Goal: Task Accomplishment & Management: Complete application form

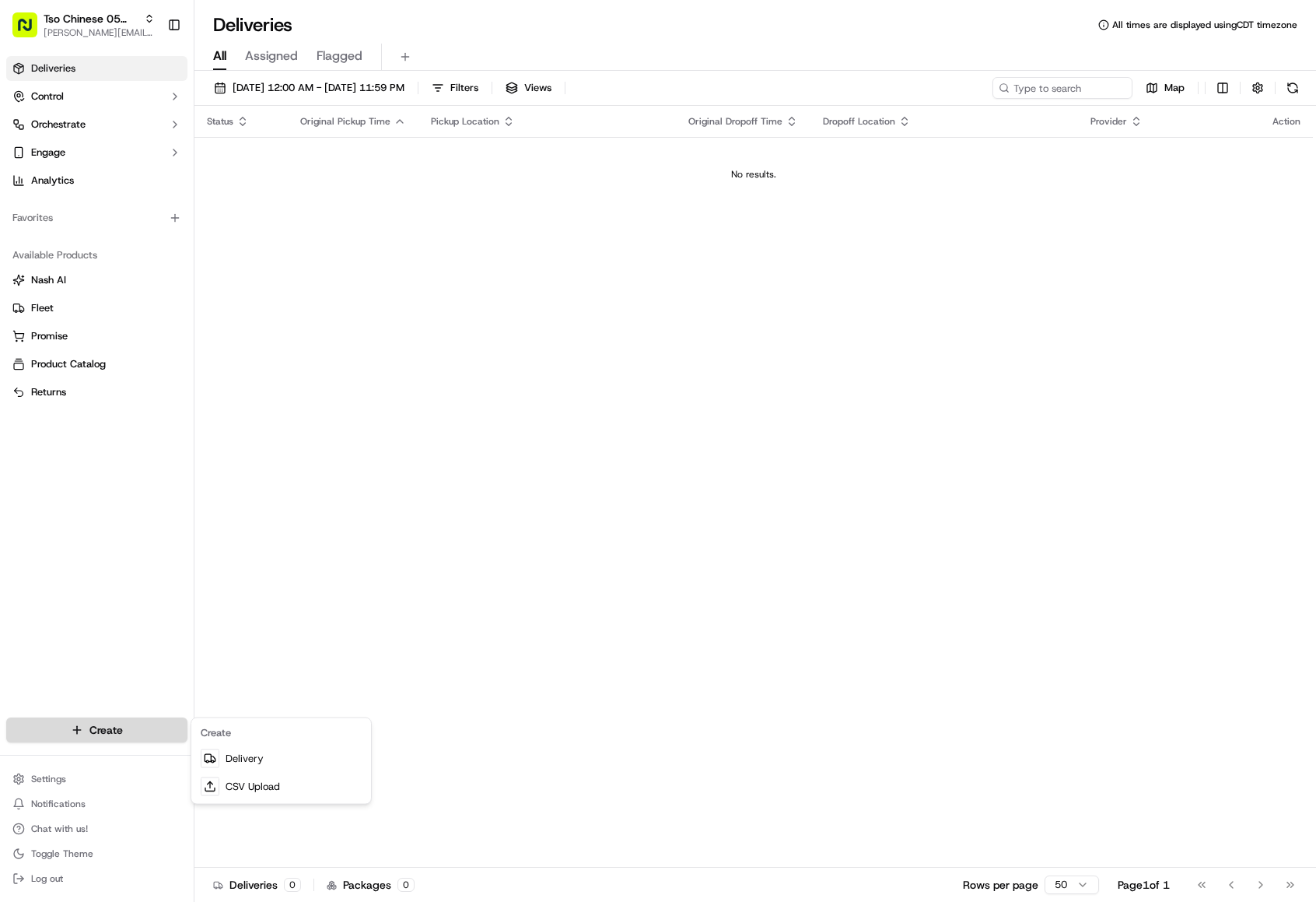
click at [116, 723] on html "Tso Chinese 05 Menchaca [EMAIL_ADDRESS][DOMAIN_NAME] Toggle Sidebar Deliveries …" at bounding box center [658, 451] width 1316 height 902
click at [241, 755] on link "Delivery" at bounding box center [281, 758] width 174 height 28
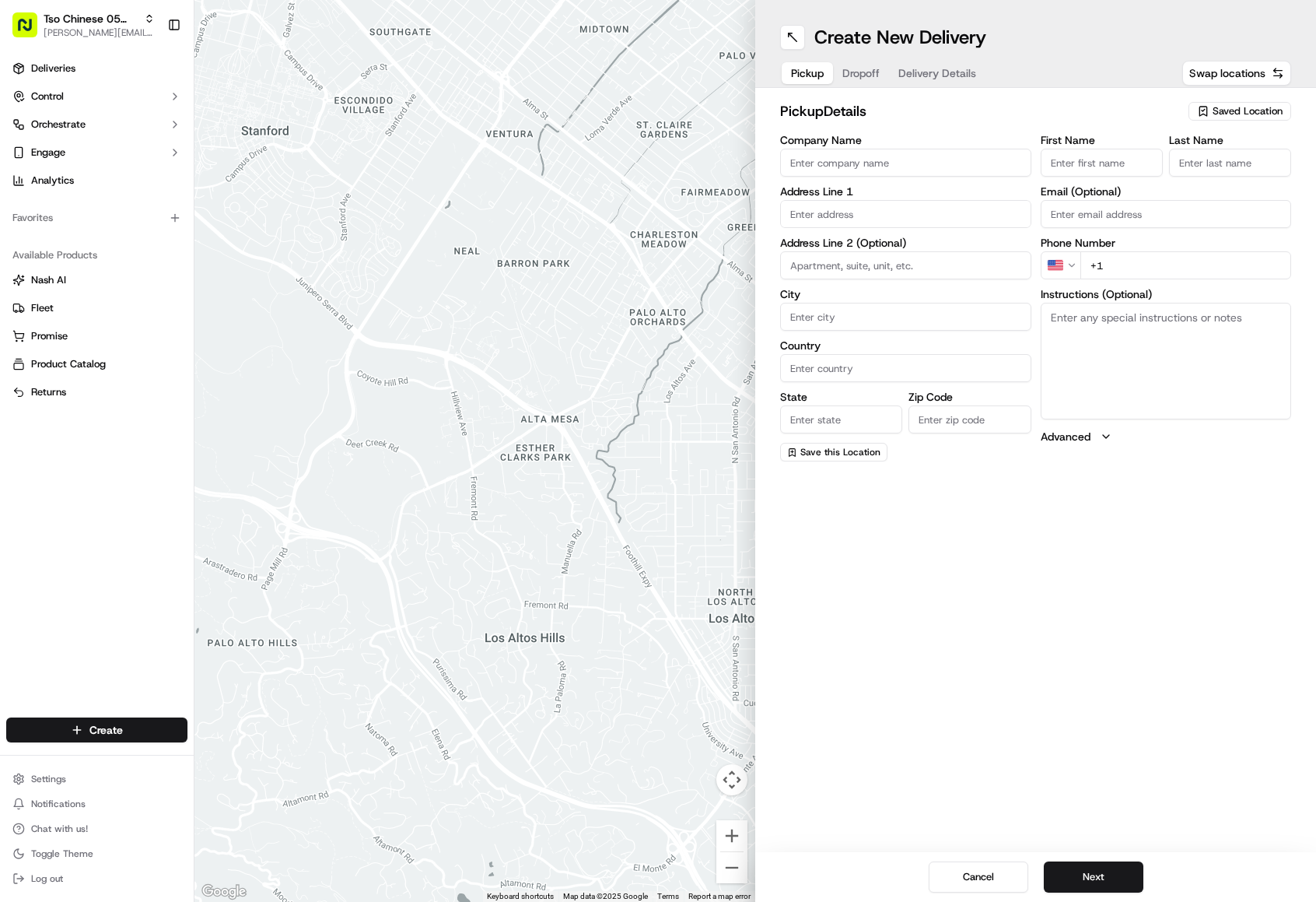
click at [1245, 106] on span "Saved Location" at bounding box center [1247, 111] width 70 height 14
click at [1175, 177] on span "(05) Tso Chinese Takeout & Delivery (05)" at bounding box center [1213, 169] width 192 height 14
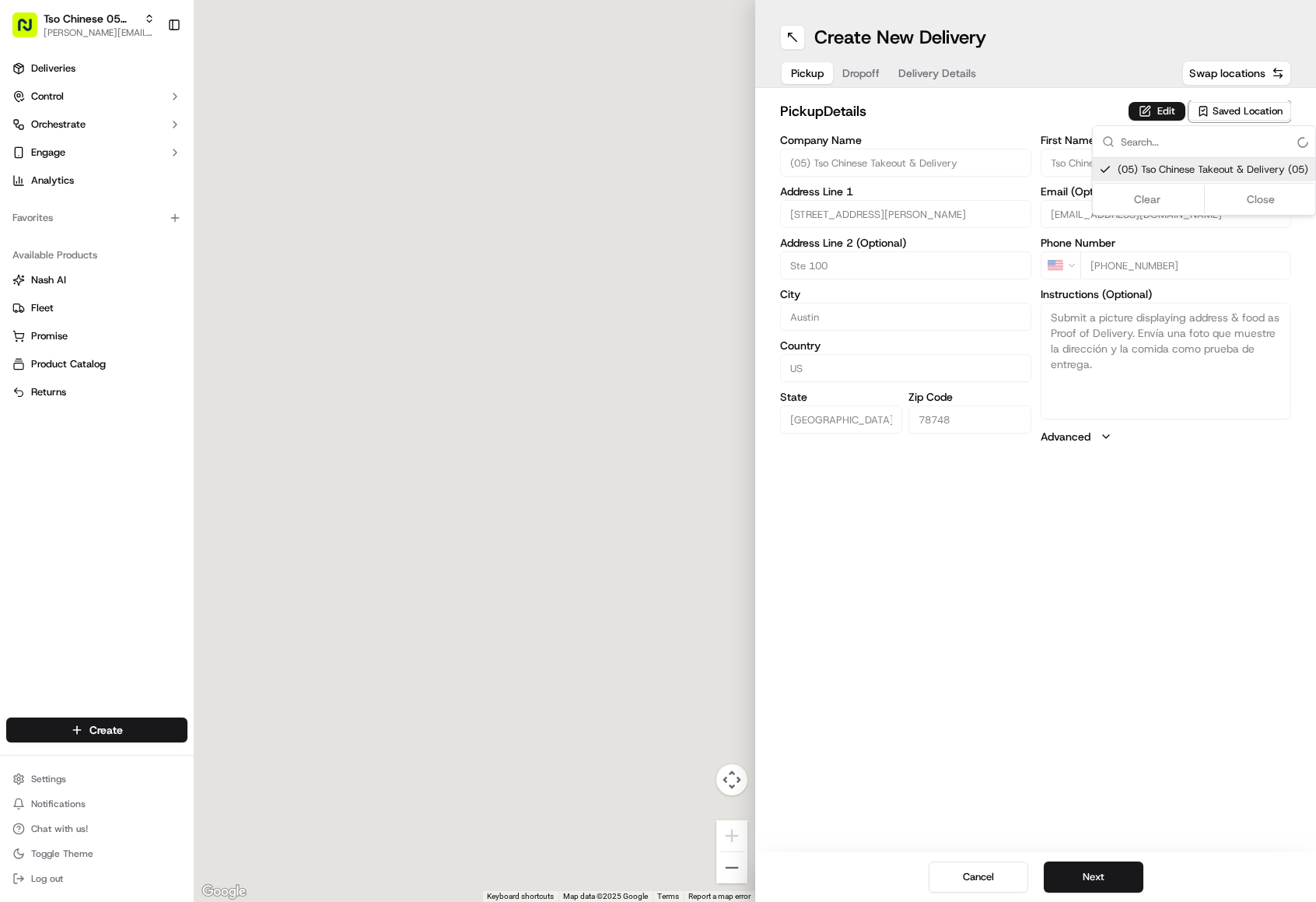
type input "(05) Tso Chinese Takeout & Delivery"
type input "[STREET_ADDRESS][PERSON_NAME]"
type input "Ste 100"
type input "Austin"
type input "US"
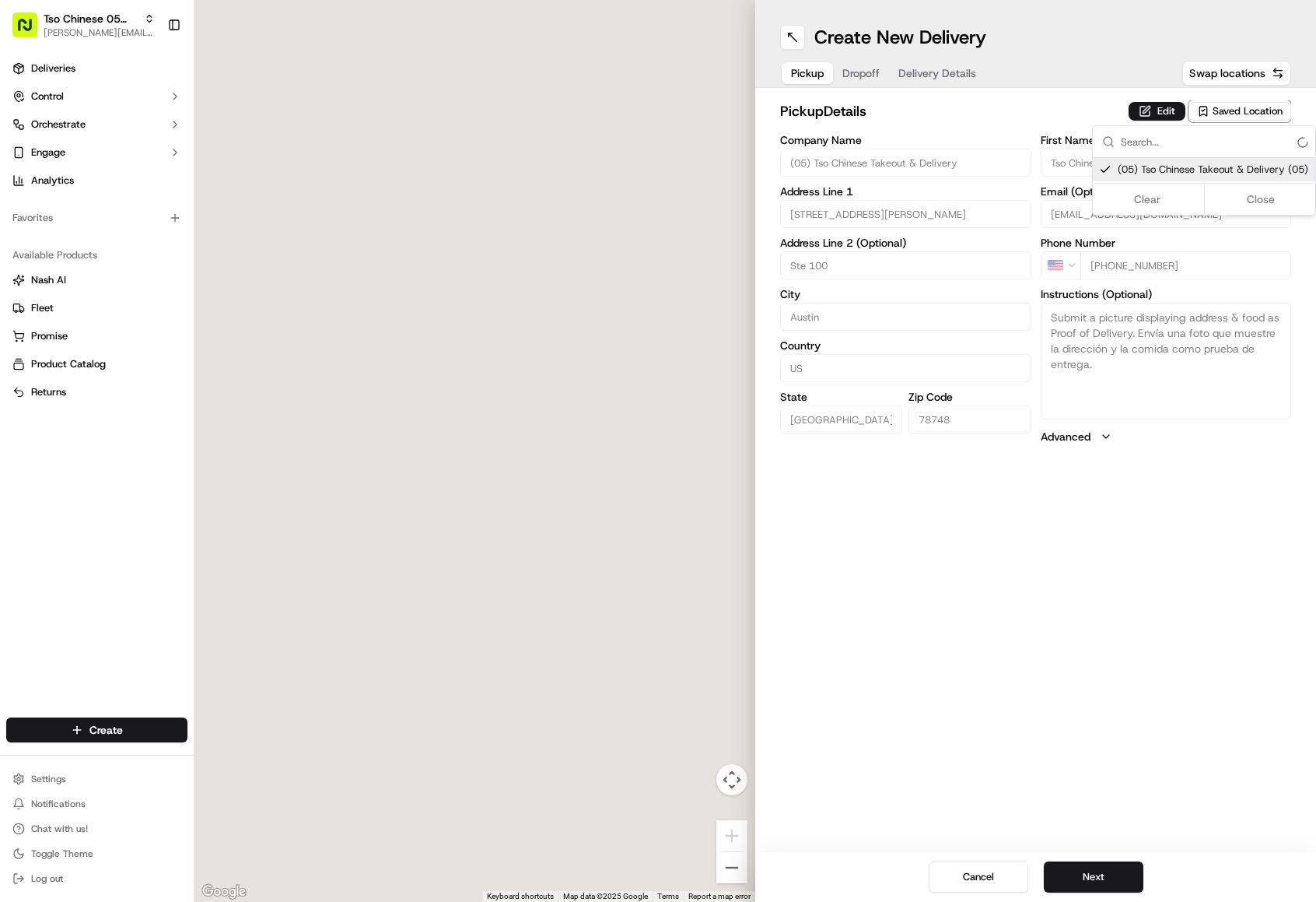
type input "[GEOGRAPHIC_DATA]"
type input "78748"
type input "Tso Chinese"
type input "[PERSON_NAME] Manager"
type input "[EMAIL_ADDRESS][DOMAIN_NAME]"
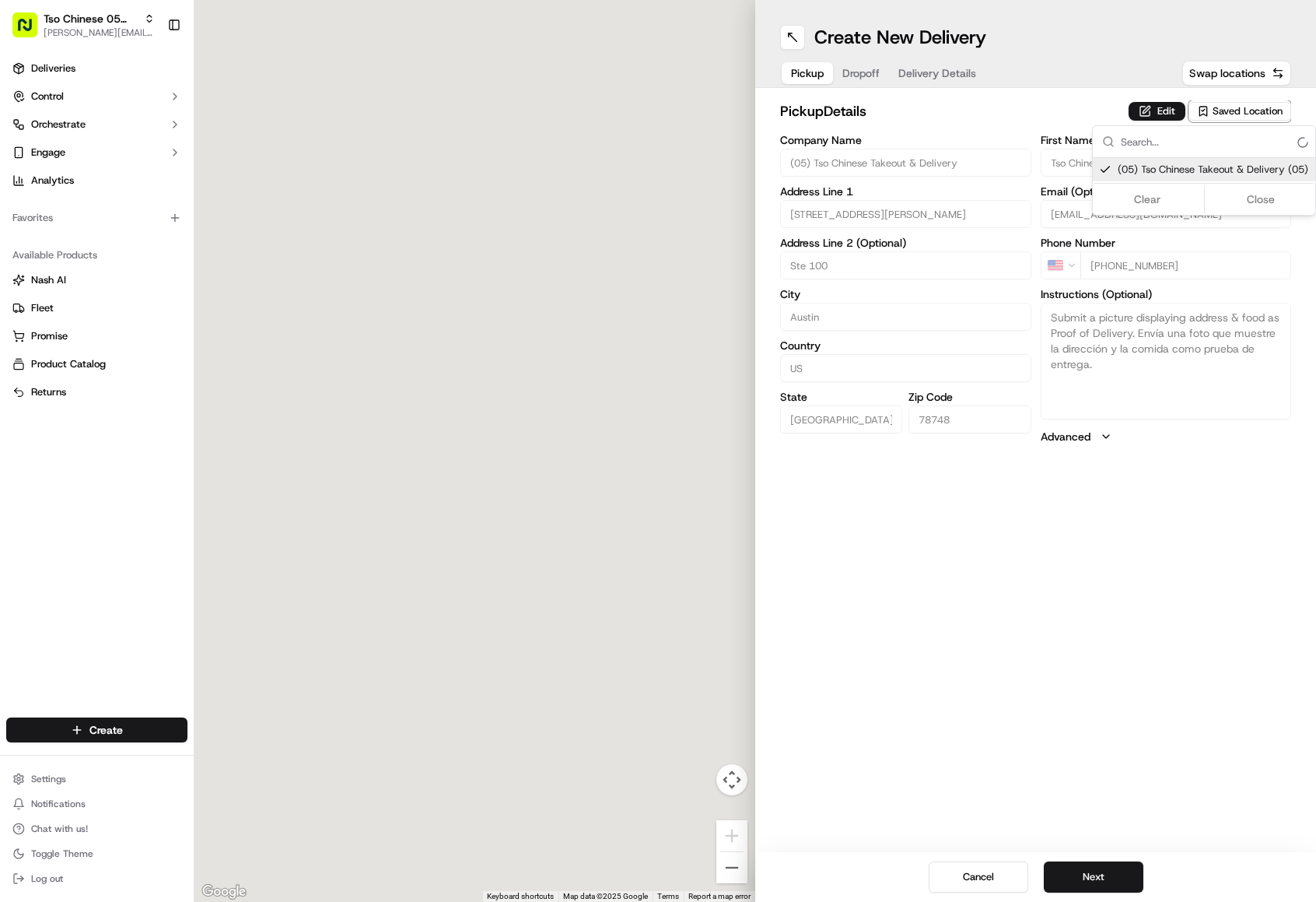
type input "[PHONE_NUMBER]"
type textarea "Submit a picture displaying address & food as Proof of Delivery. Envía una foto…"
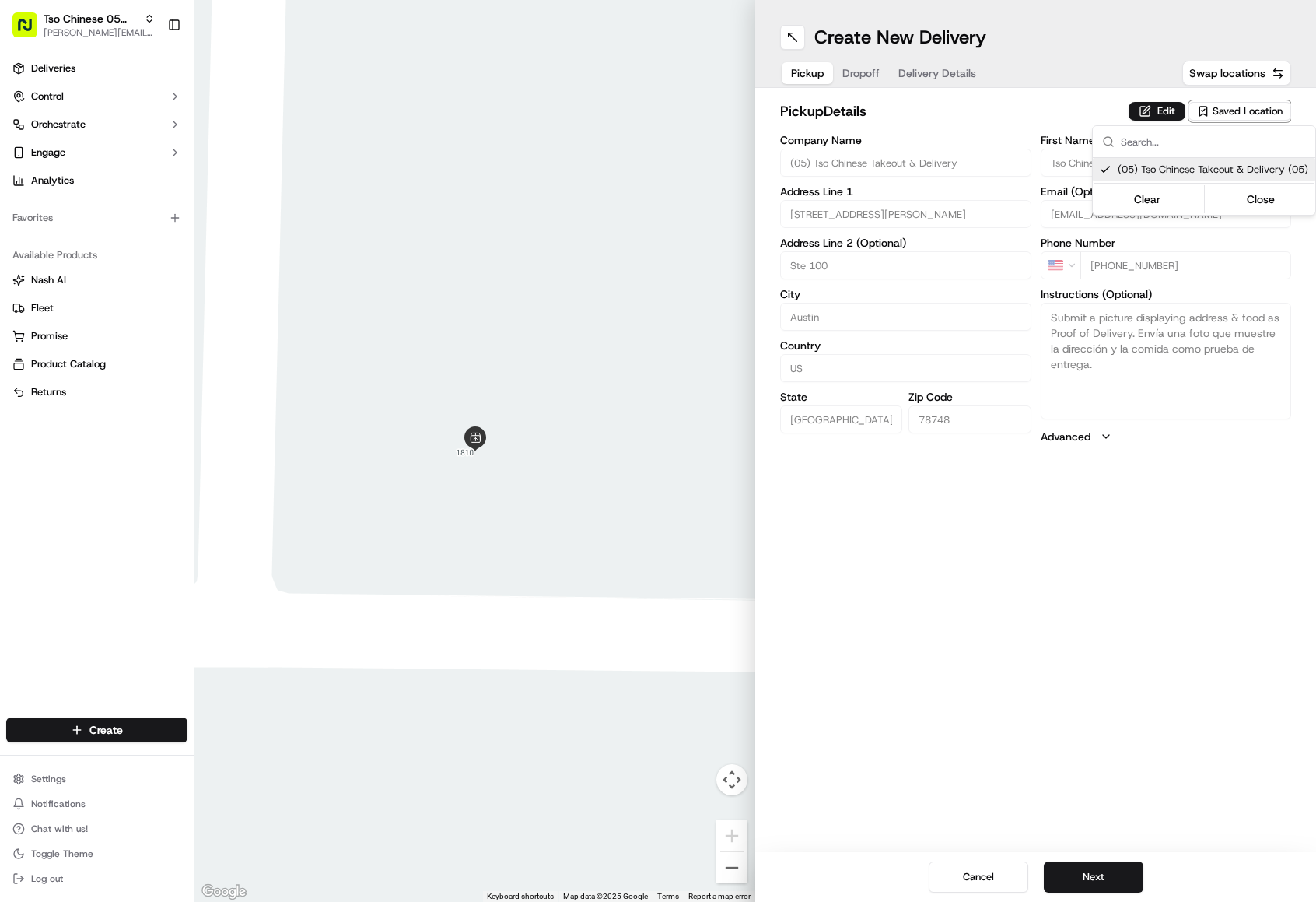
click at [1149, 174] on span "(05) Tso Chinese Takeout & Delivery (05)" at bounding box center [1213, 169] width 192 height 14
type input "+1"
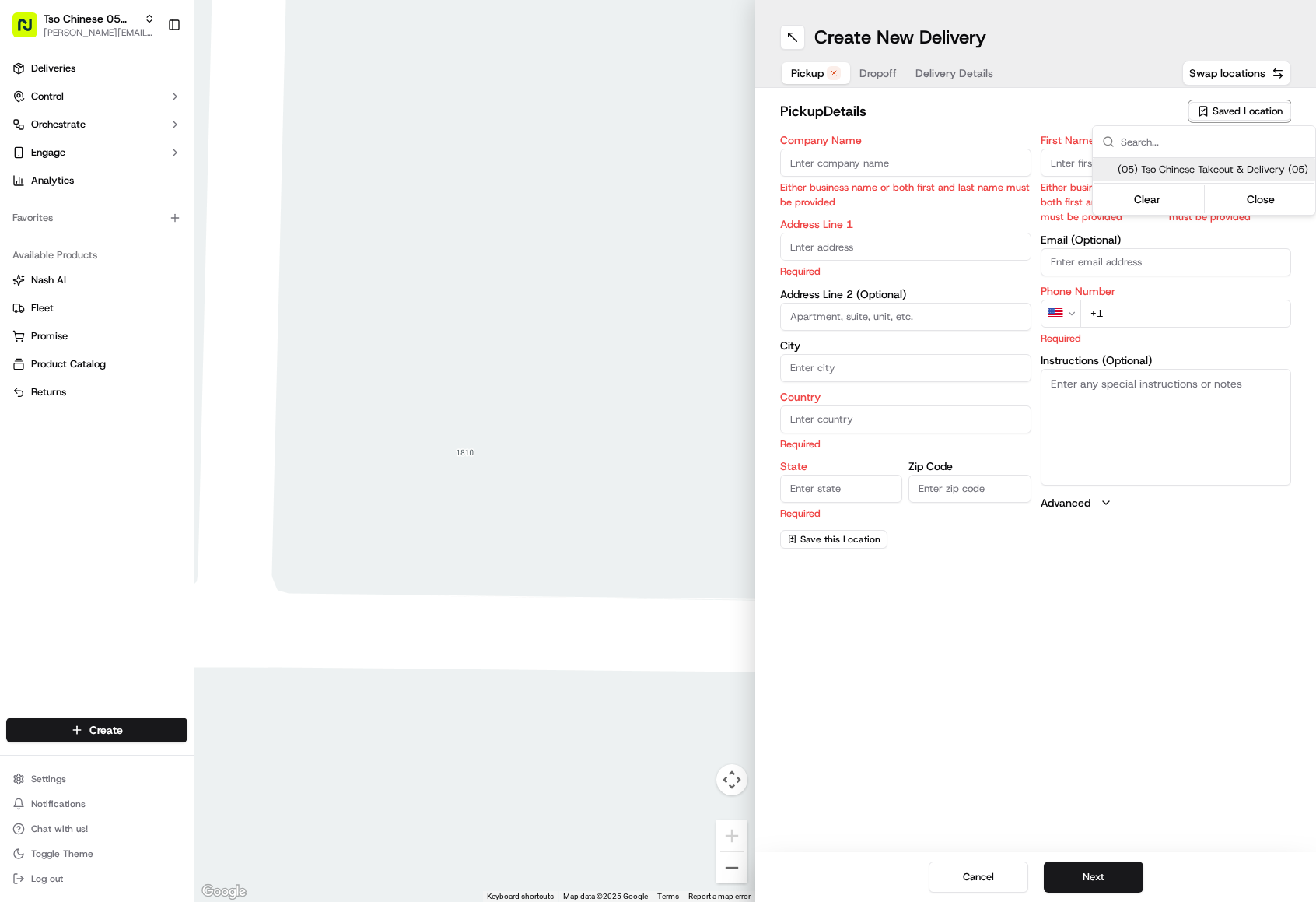
click at [1149, 174] on span "(05) Tso Chinese Takeout & Delivery (05)" at bounding box center [1213, 169] width 192 height 14
type input "(05) Tso Chinese Takeout & Delivery"
type input "[STREET_ADDRESS][PERSON_NAME]"
type input "Ste 100"
type input "Austin"
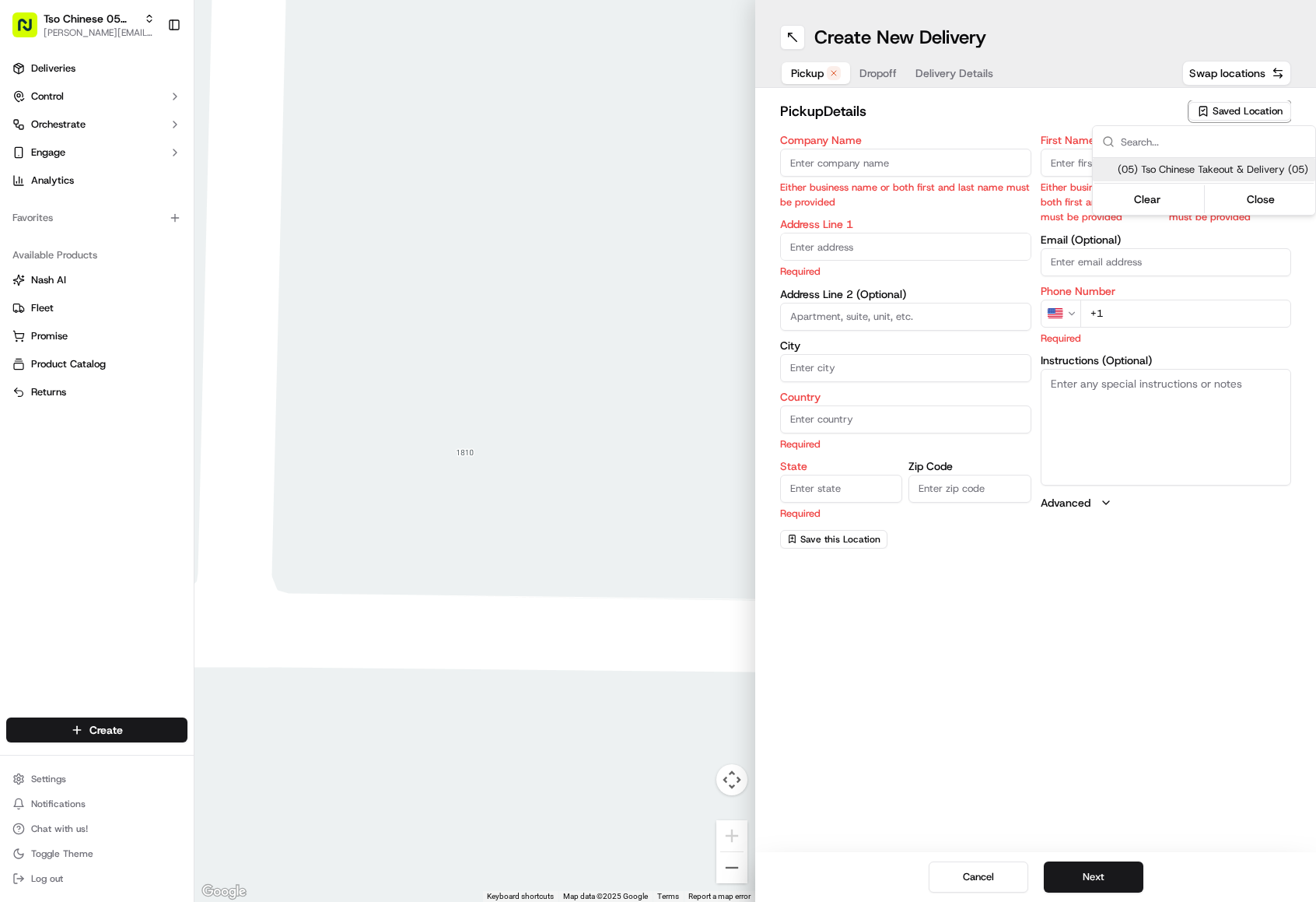
type input "US"
type input "[GEOGRAPHIC_DATA]"
type input "78748"
type input "Tso Chinese"
type input "[PERSON_NAME] Manager"
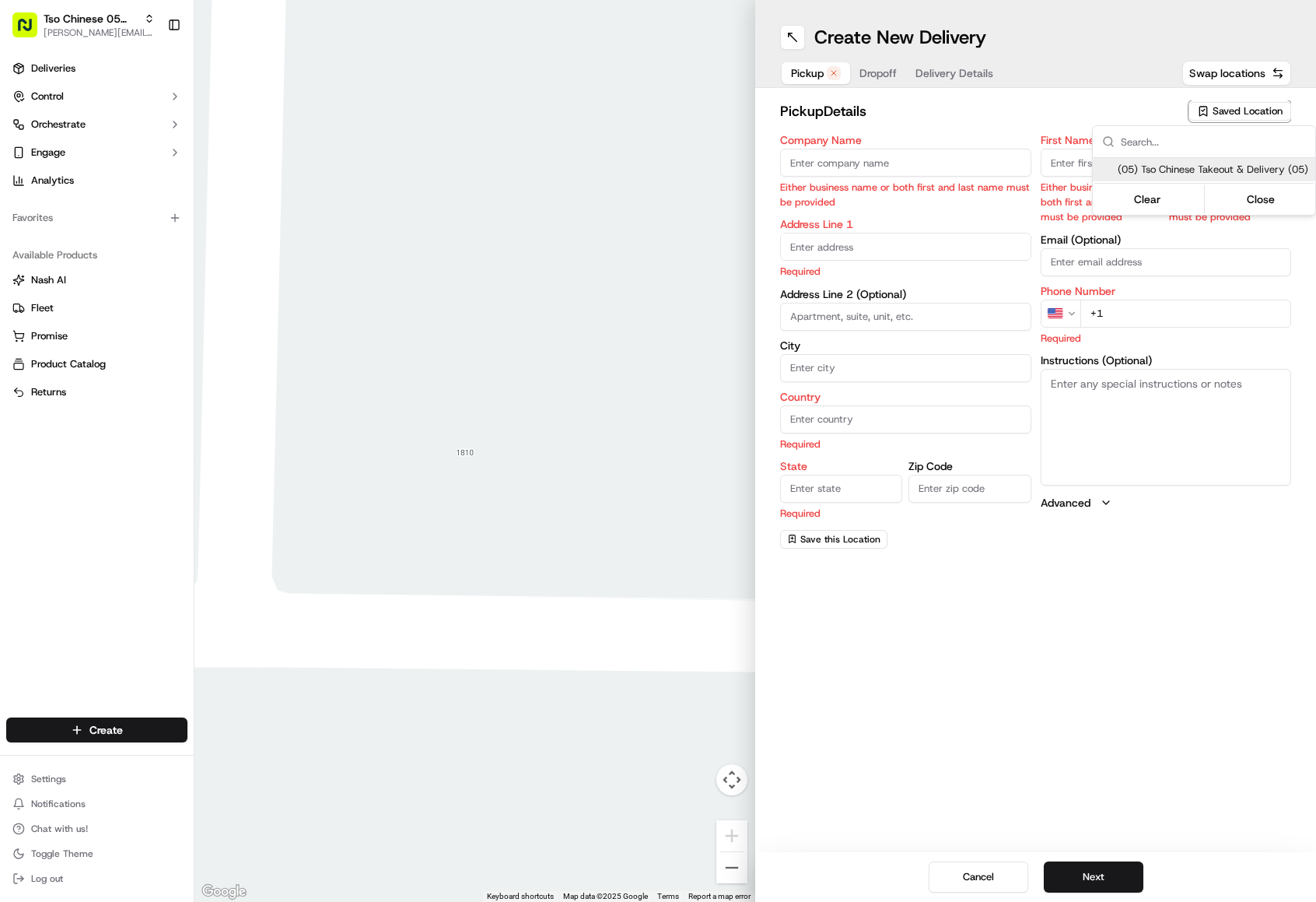
type input "[EMAIL_ADDRESS][DOMAIN_NAME]"
type input "[PHONE_NUMBER]"
type textarea "Submit a picture displaying address & food as Proof of Delivery. Envía una foto…"
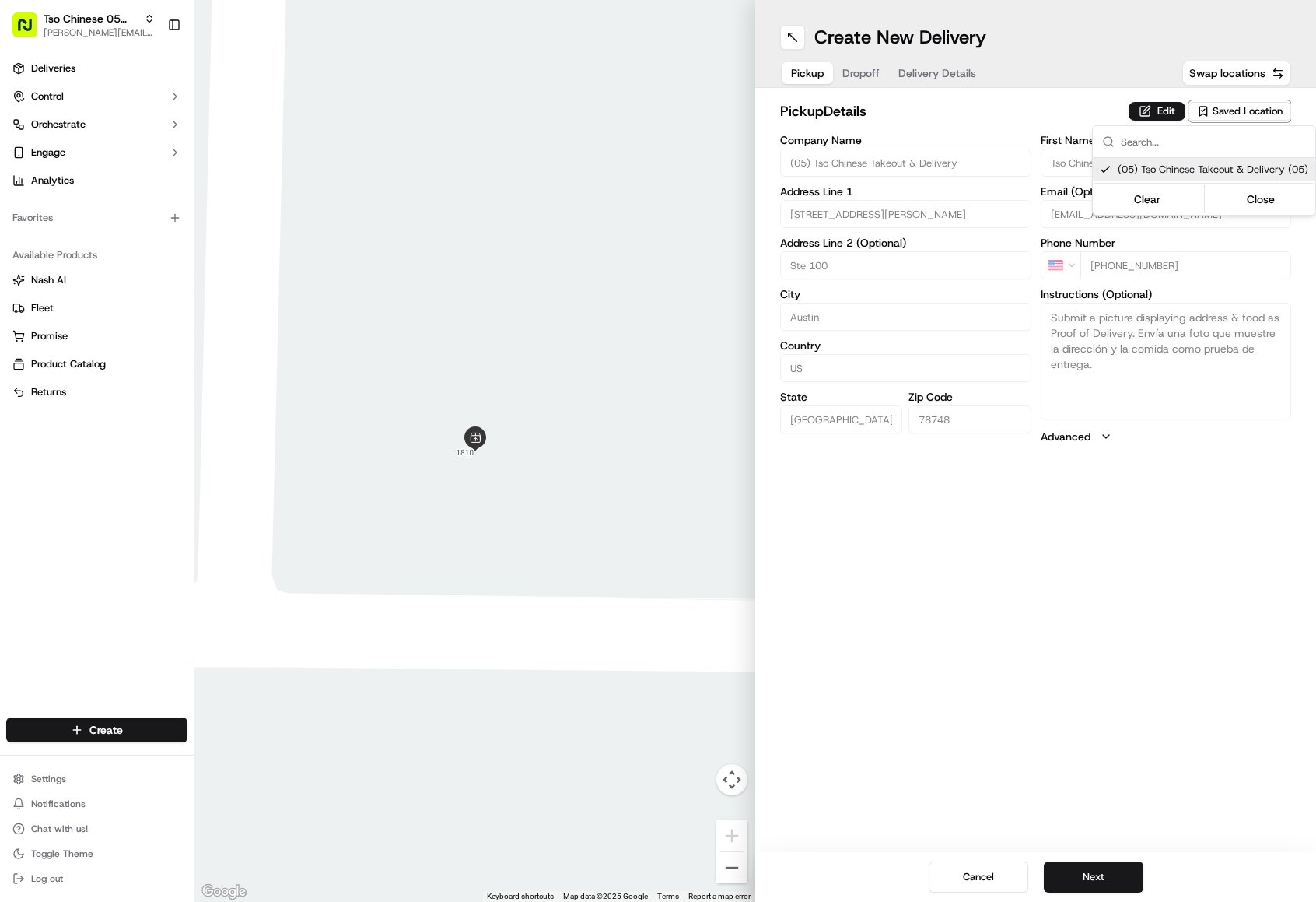
click at [877, 69] on html "Tso Chinese 05 Menchaca [EMAIL_ADDRESS][DOMAIN_NAME] Toggle Sidebar Deliveries …" at bounding box center [658, 451] width 1316 height 902
click at [877, 69] on span "Dropoff" at bounding box center [861, 73] width 37 height 16
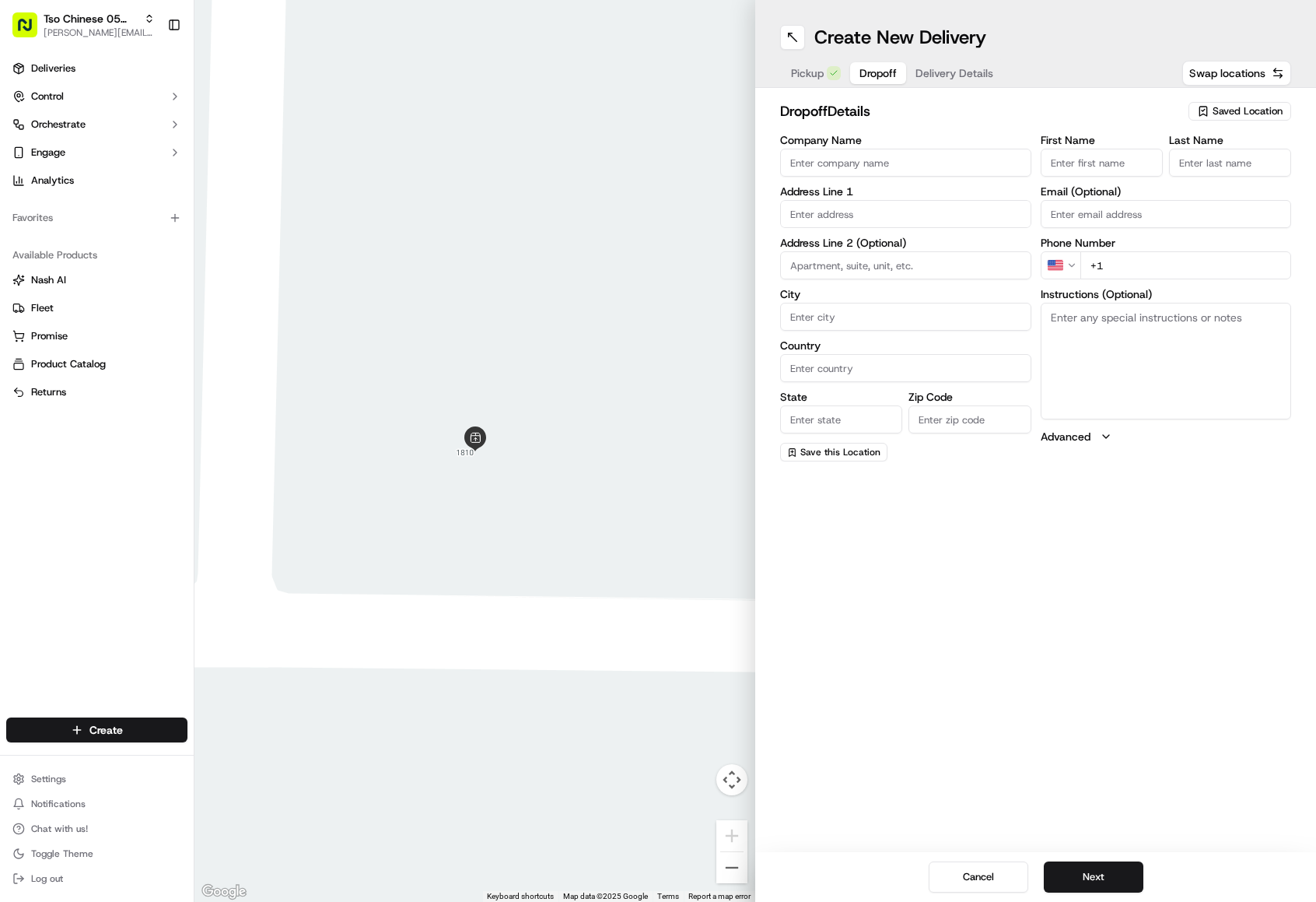
click at [886, 240] on label "Address Line 2 (Optional)" at bounding box center [906, 243] width 251 height 11
click at [883, 225] on input "text" at bounding box center [906, 214] width 251 height 28
click at [1108, 179] on div "First Name Last Name Email (Optional) Phone Number US +1 Instructions (Optional…" at bounding box center [1166, 298] width 251 height 327
click at [1106, 172] on input "First Name" at bounding box center [1102, 163] width 122 height 28
paste input "[PERSON_NAME]"
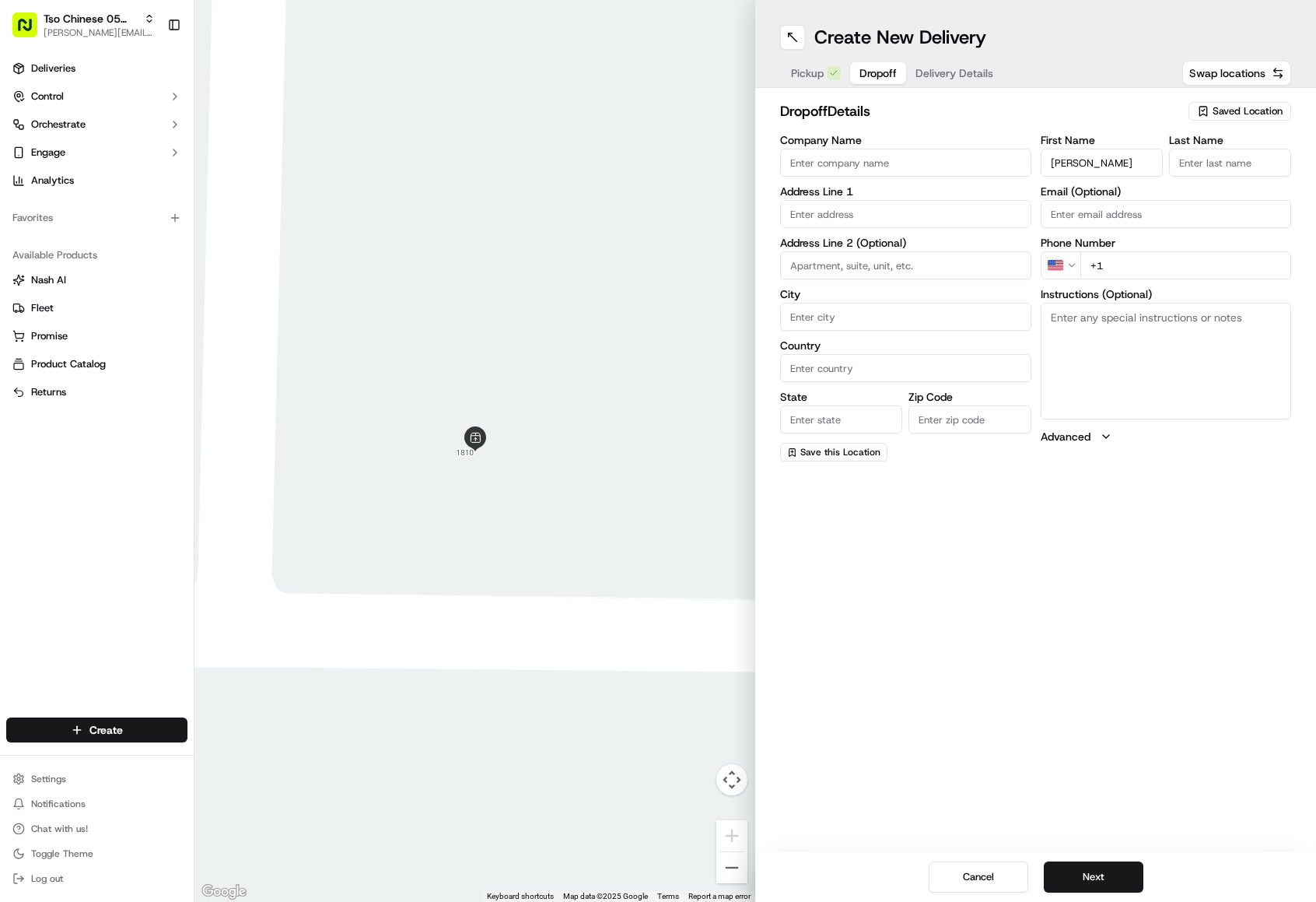
type input "[PERSON_NAME]"
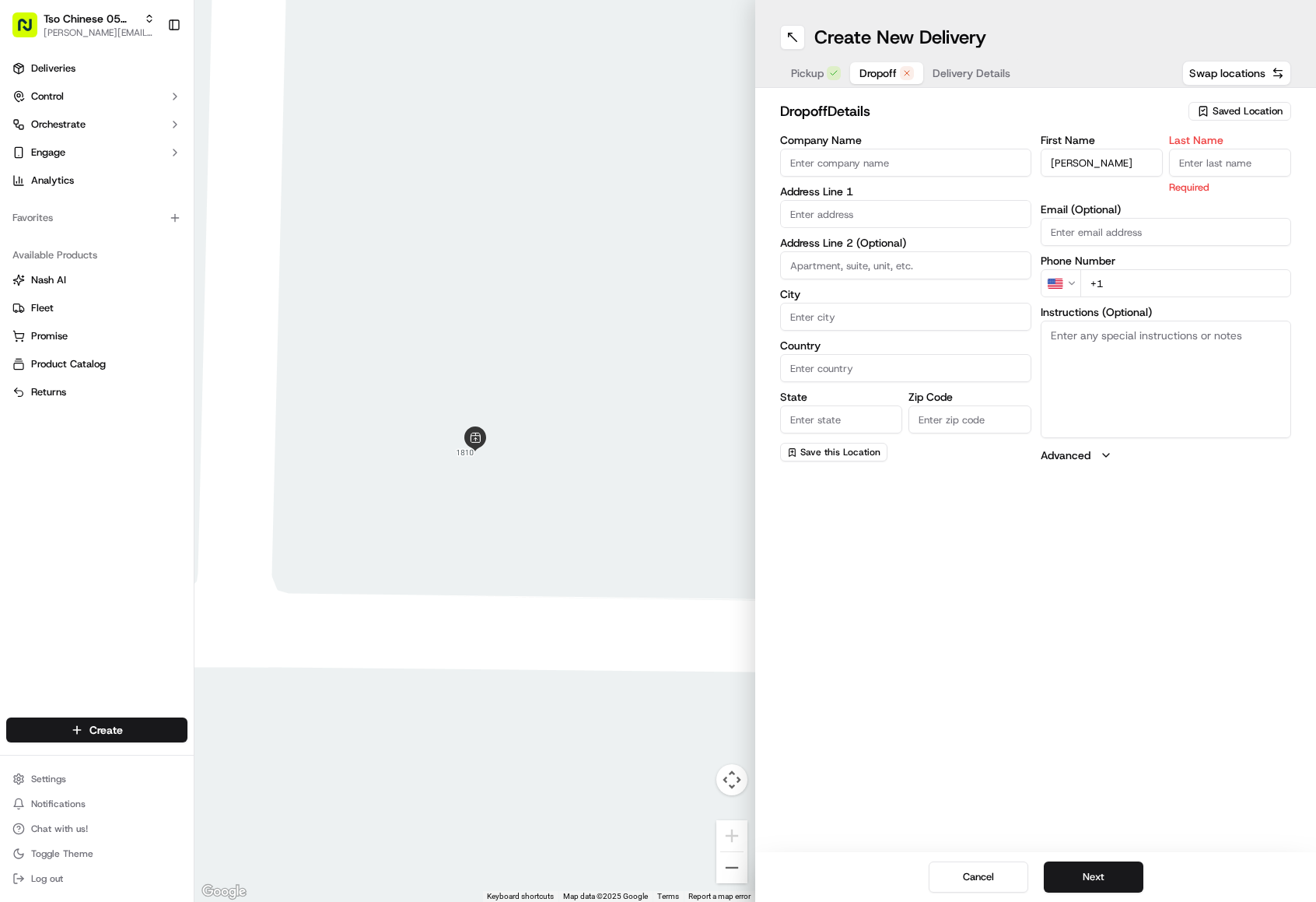
click at [1213, 167] on input "Last Name" at bounding box center [1230, 163] width 122 height 28
type input "."
click at [1158, 284] on input "+1" at bounding box center [1186, 283] width 211 height 28
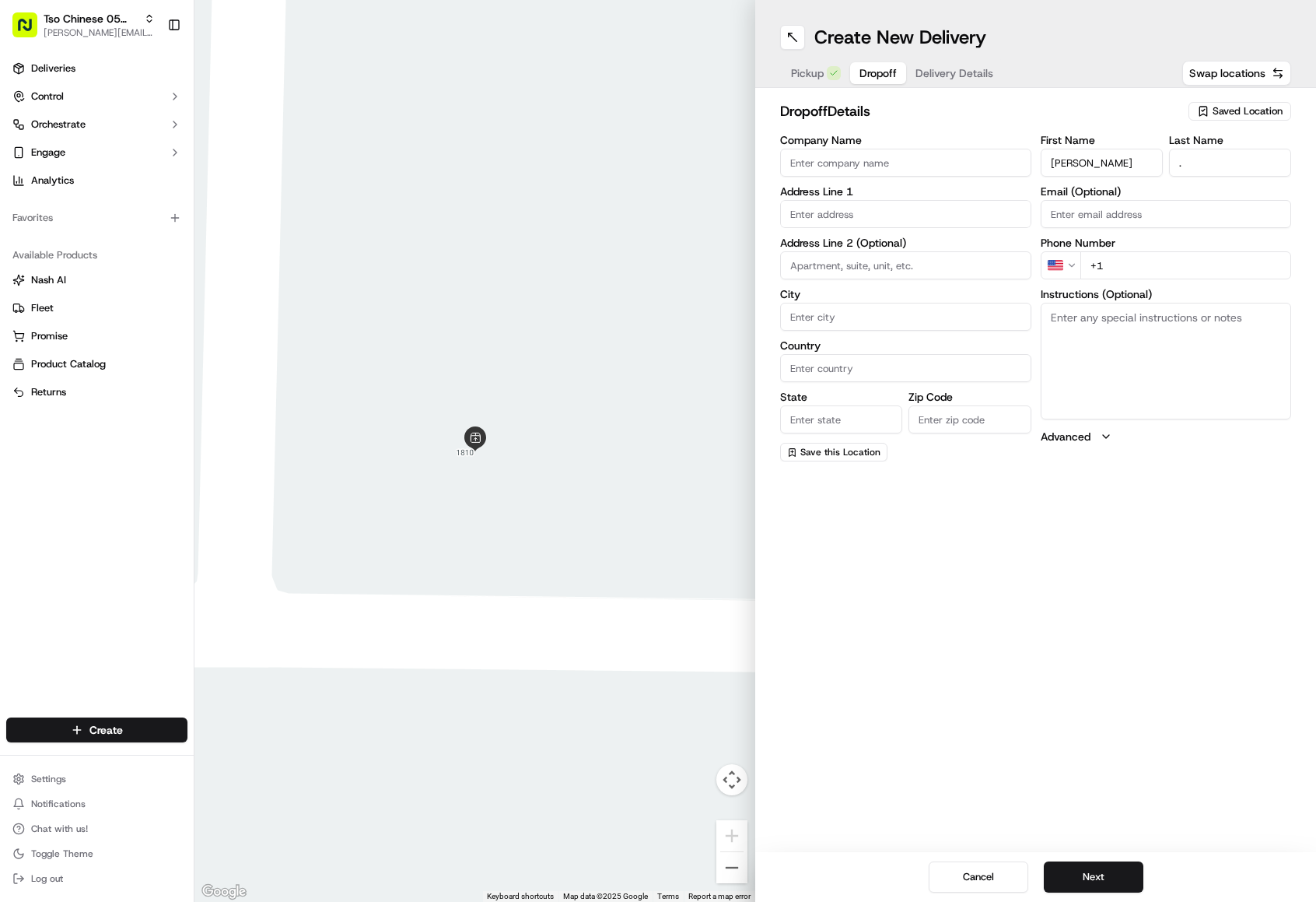
paste input "[PHONE_NUMBER]"
type input "[PHONE_NUMBER]"
click at [1059, 361] on textarea "Instructions (Optional)" at bounding box center [1166, 361] width 251 height 117
paste textarea "Turn off of [PERSON_NAME][GEOGRAPHIC_DATA] on [US_STATE][GEOGRAPHIC_DATA] Dr to…"
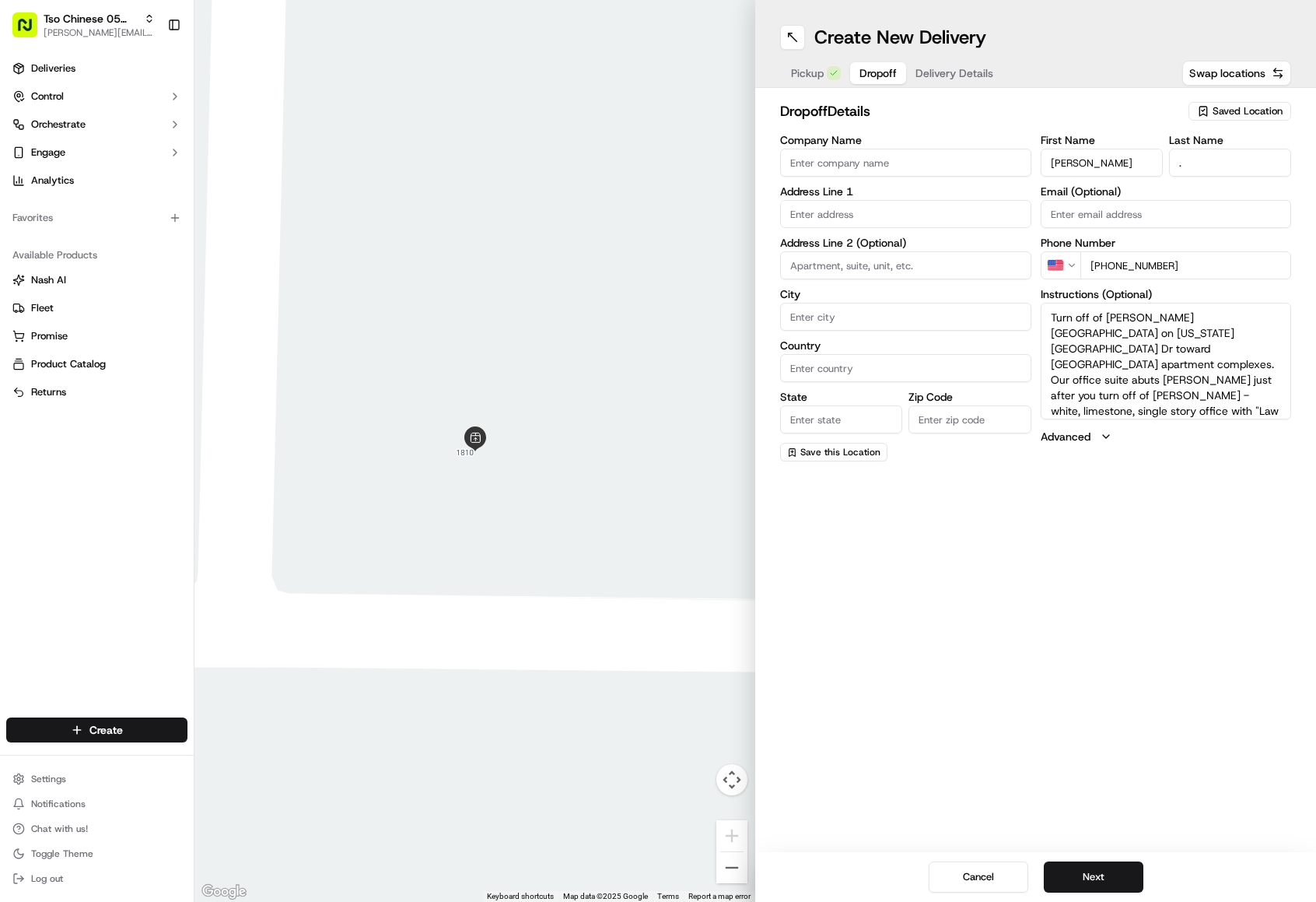
type textarea "Turn off of [PERSON_NAME][GEOGRAPHIC_DATA] on [US_STATE][GEOGRAPHIC_DATA] Dr to…"
click at [913, 203] on input "text" at bounding box center [906, 214] width 251 height 28
paste input "1213 [PERSON_NAME] W"
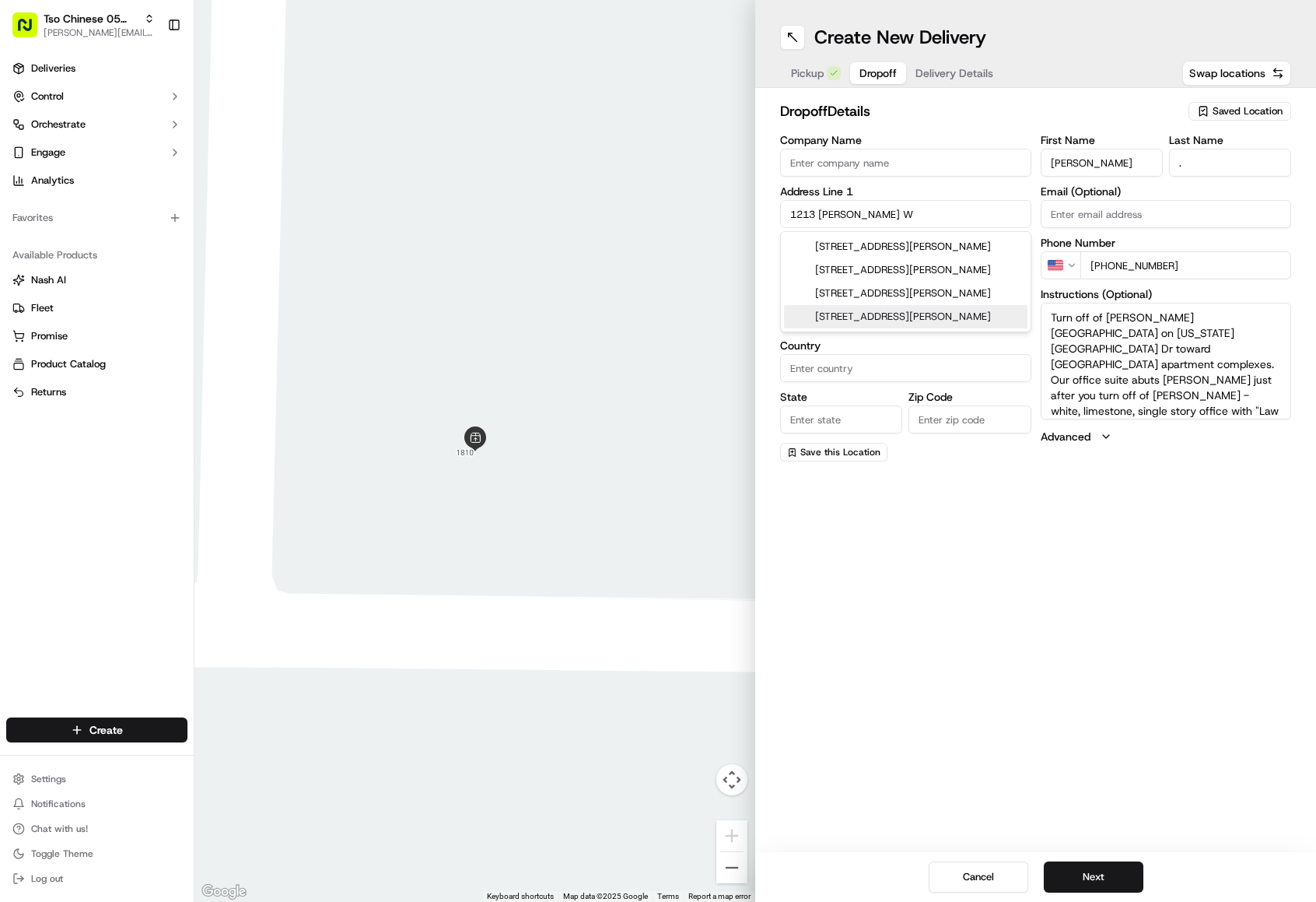
type input "1213 [PERSON_NAME] W"
click at [845, 152] on input "Company Name" at bounding box center [906, 163] width 251 height 28
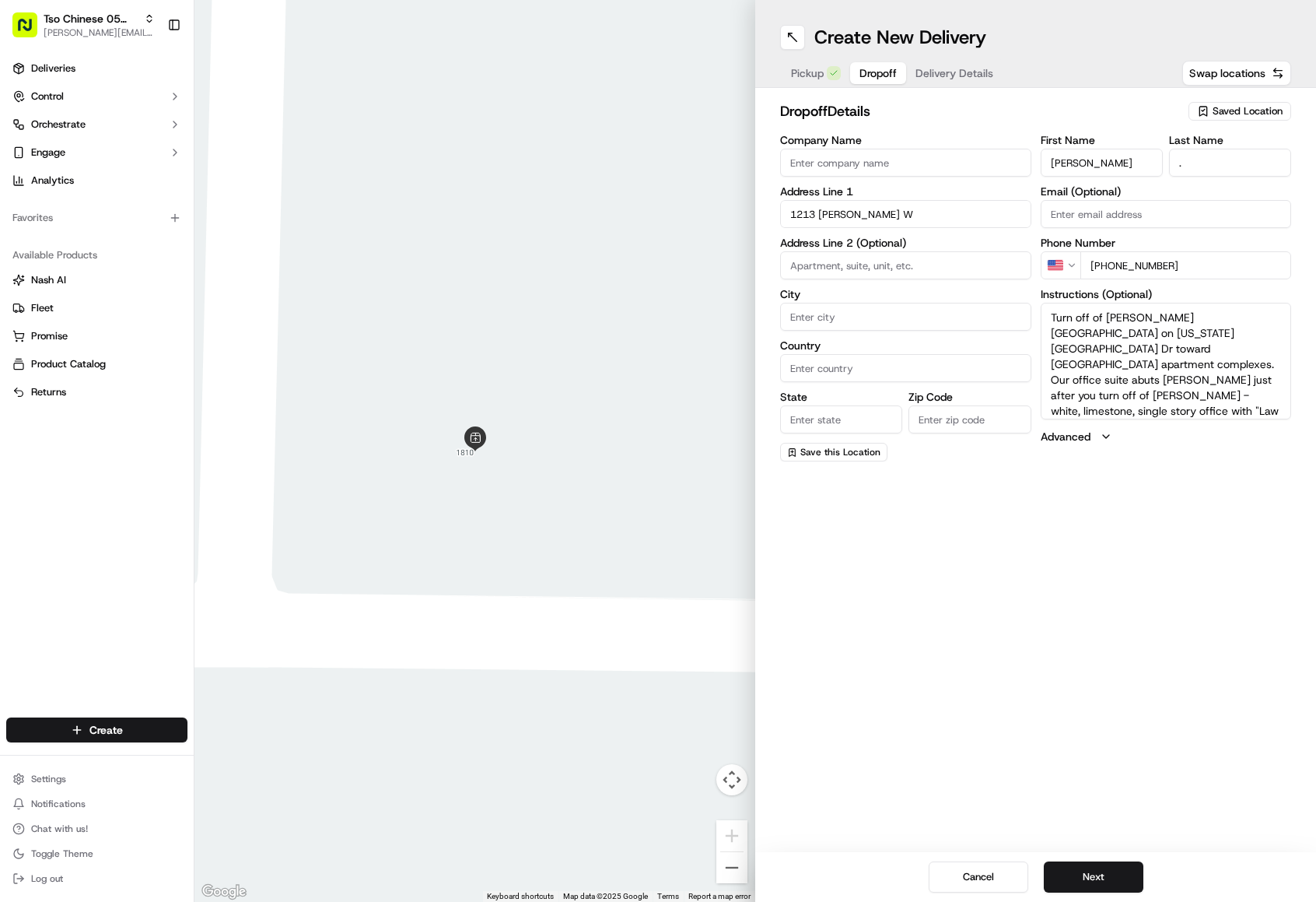
paste input "Ste. 100"
type input "Ste. 100"
click at [1054, 554] on div "Create New Delivery Pickup Dropoff Delivery Details Swap locations dropoff Deta…" at bounding box center [1036, 451] width 561 height 902
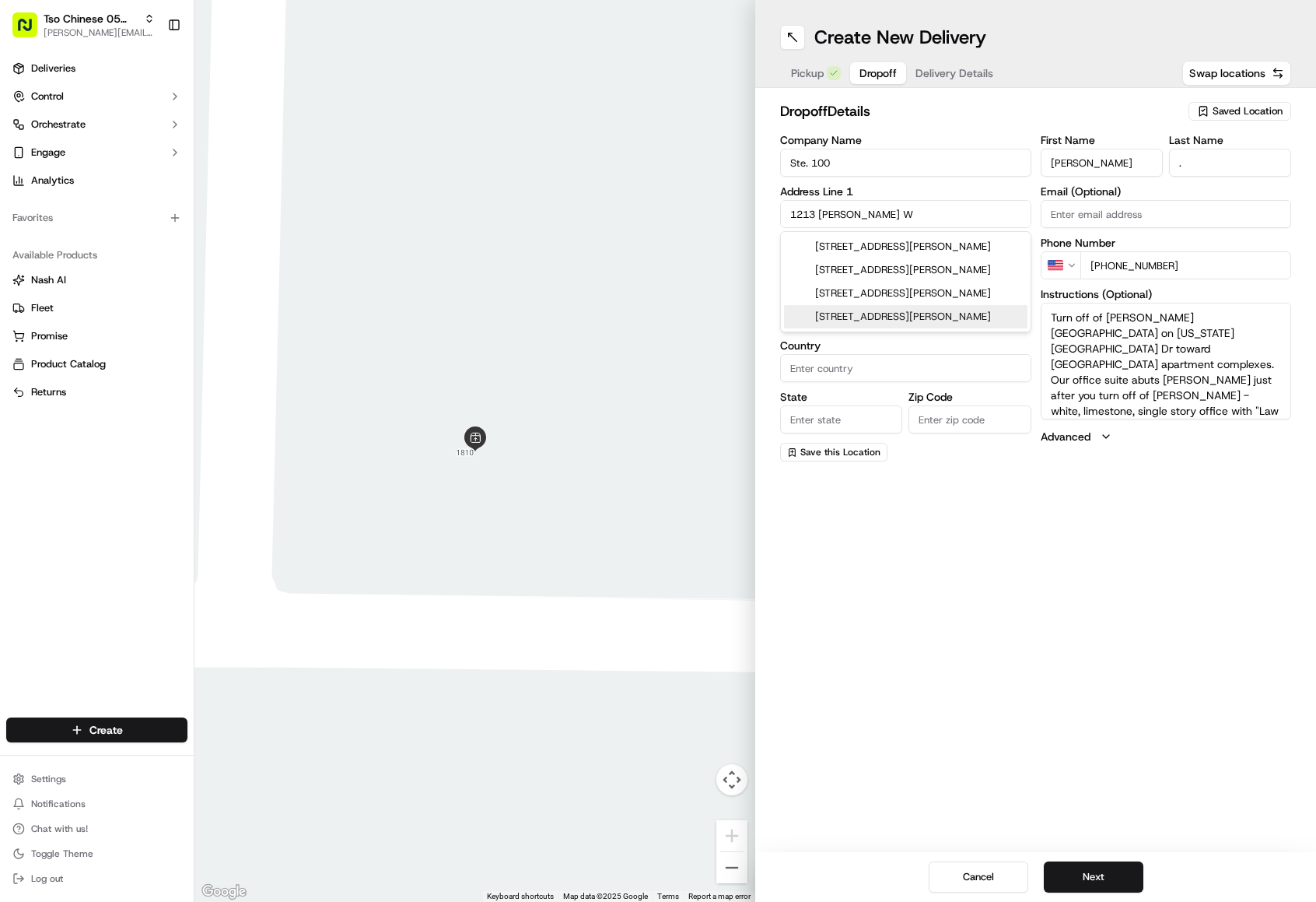
click at [957, 203] on input "1213 [PERSON_NAME] W" at bounding box center [906, 214] width 251 height 28
click at [816, 217] on input "1213 [PERSON_NAME] W" at bounding box center [906, 214] width 251 height 28
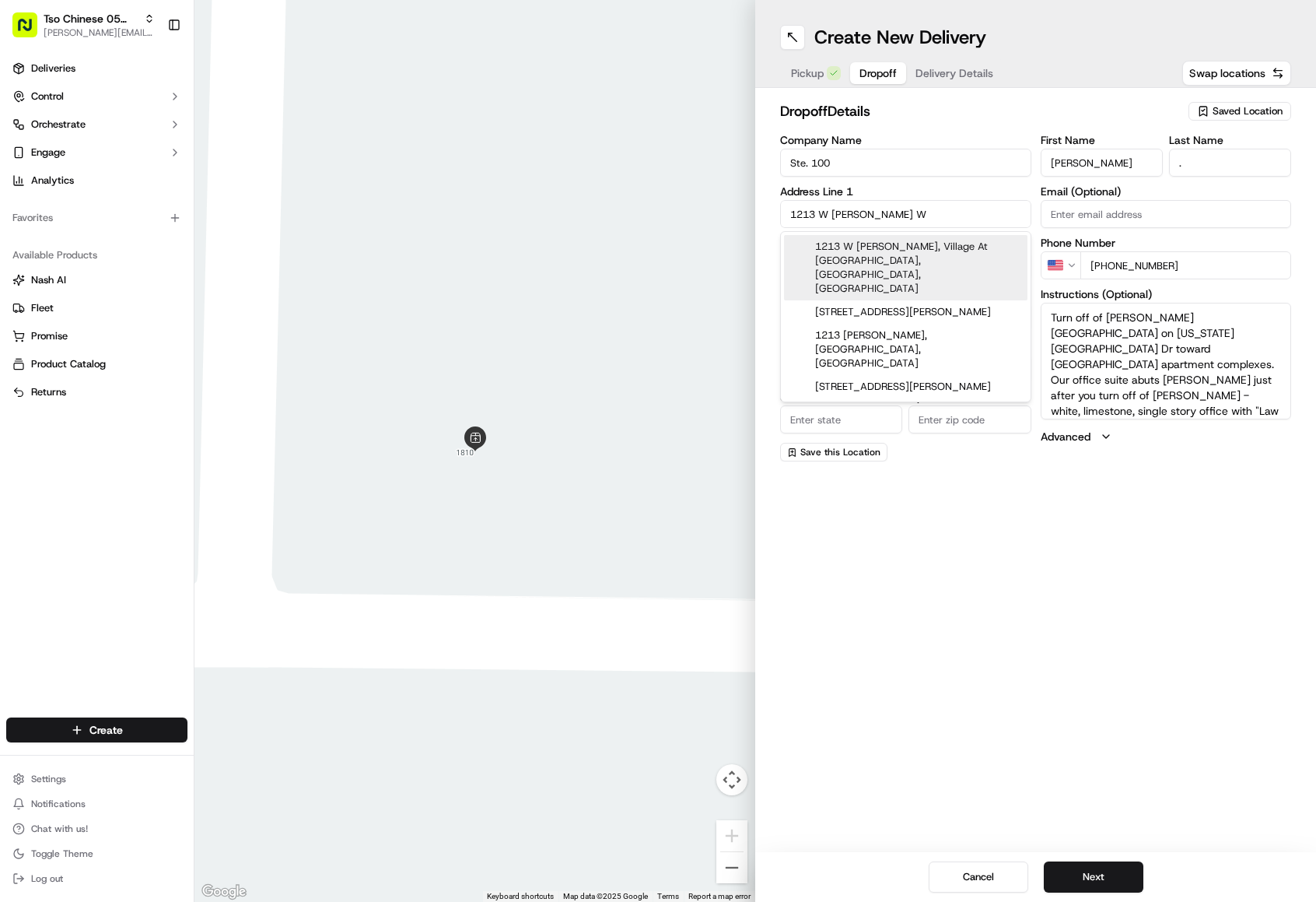
click at [908, 213] on input "1213 W [PERSON_NAME] W" at bounding box center [906, 214] width 251 height 28
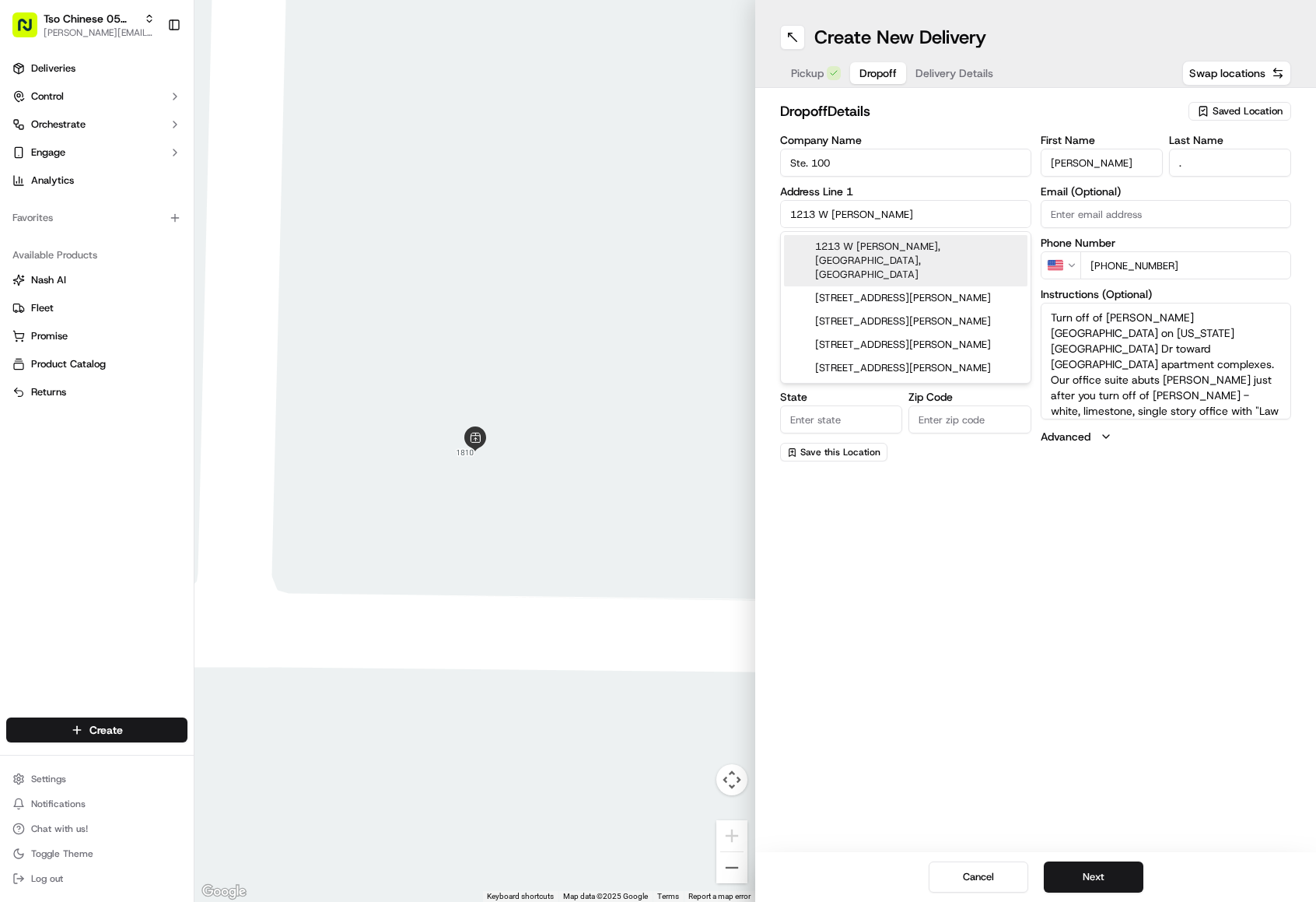
click at [907, 255] on div "1213 W [PERSON_NAME], [GEOGRAPHIC_DATA], [GEOGRAPHIC_DATA]" at bounding box center [906, 260] width 243 height 51
type input "[STREET_ADDRESS][PERSON_NAME]"
type input "Austin"
type input "[GEOGRAPHIC_DATA]"
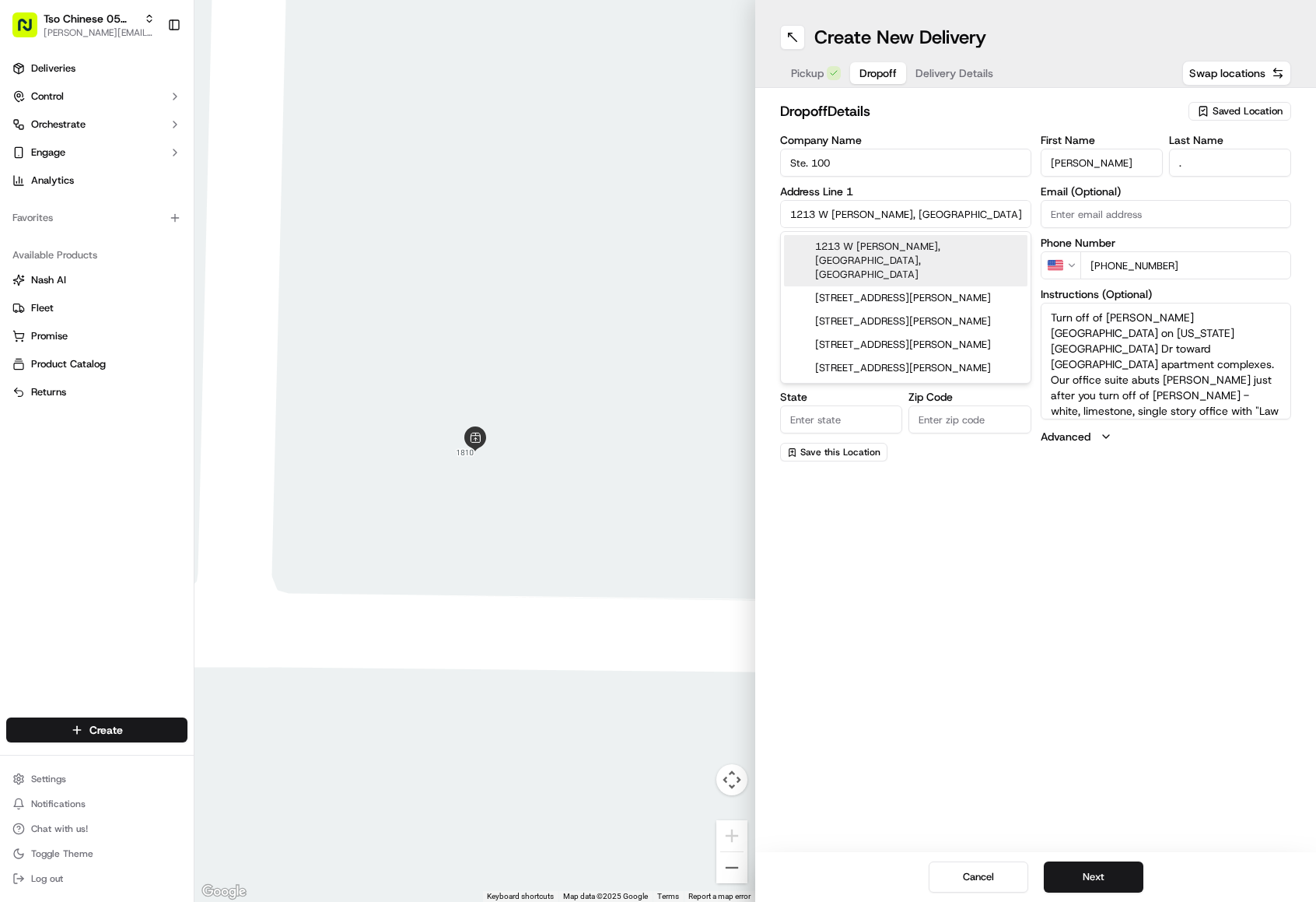
type input "78748"
type input "[GEOGRAPHIC_DATA][PERSON_NAME]"
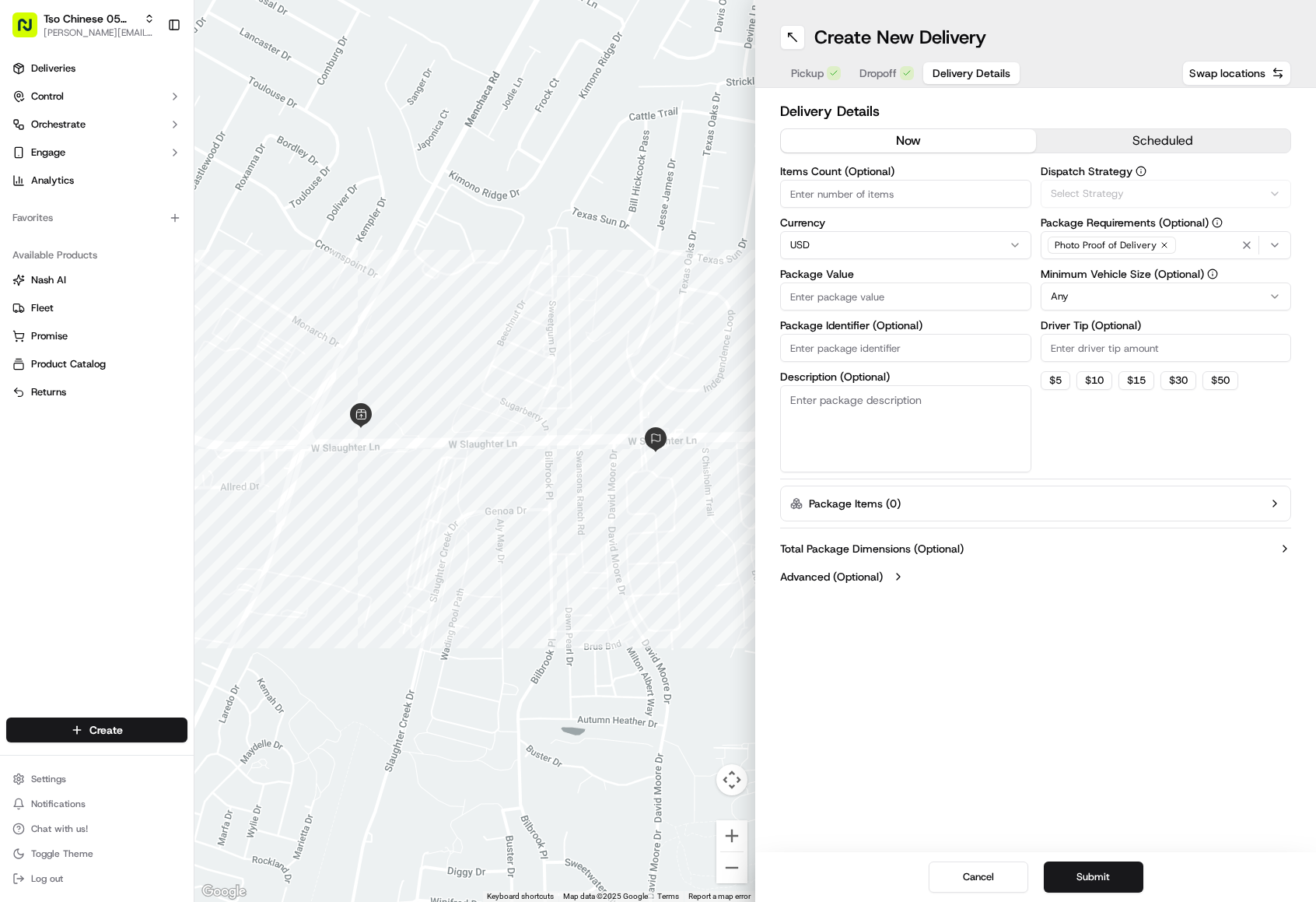
click at [937, 76] on span "Delivery Details" at bounding box center [971, 73] width 78 height 16
click at [1273, 248] on icon "button" at bounding box center [1274, 244] width 12 height 12
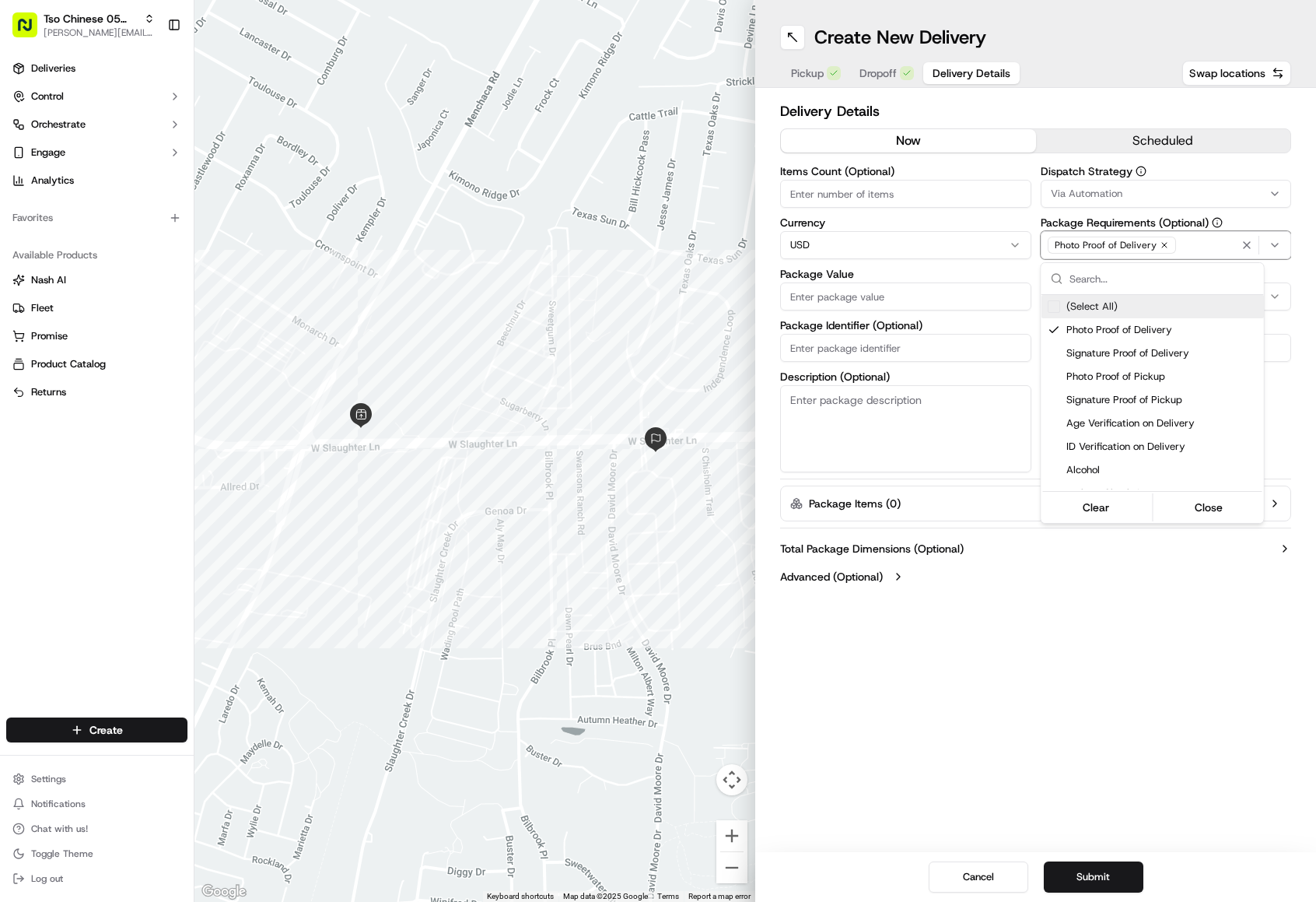
click at [1160, 242] on icon "button" at bounding box center [1165, 245] width 9 height 9
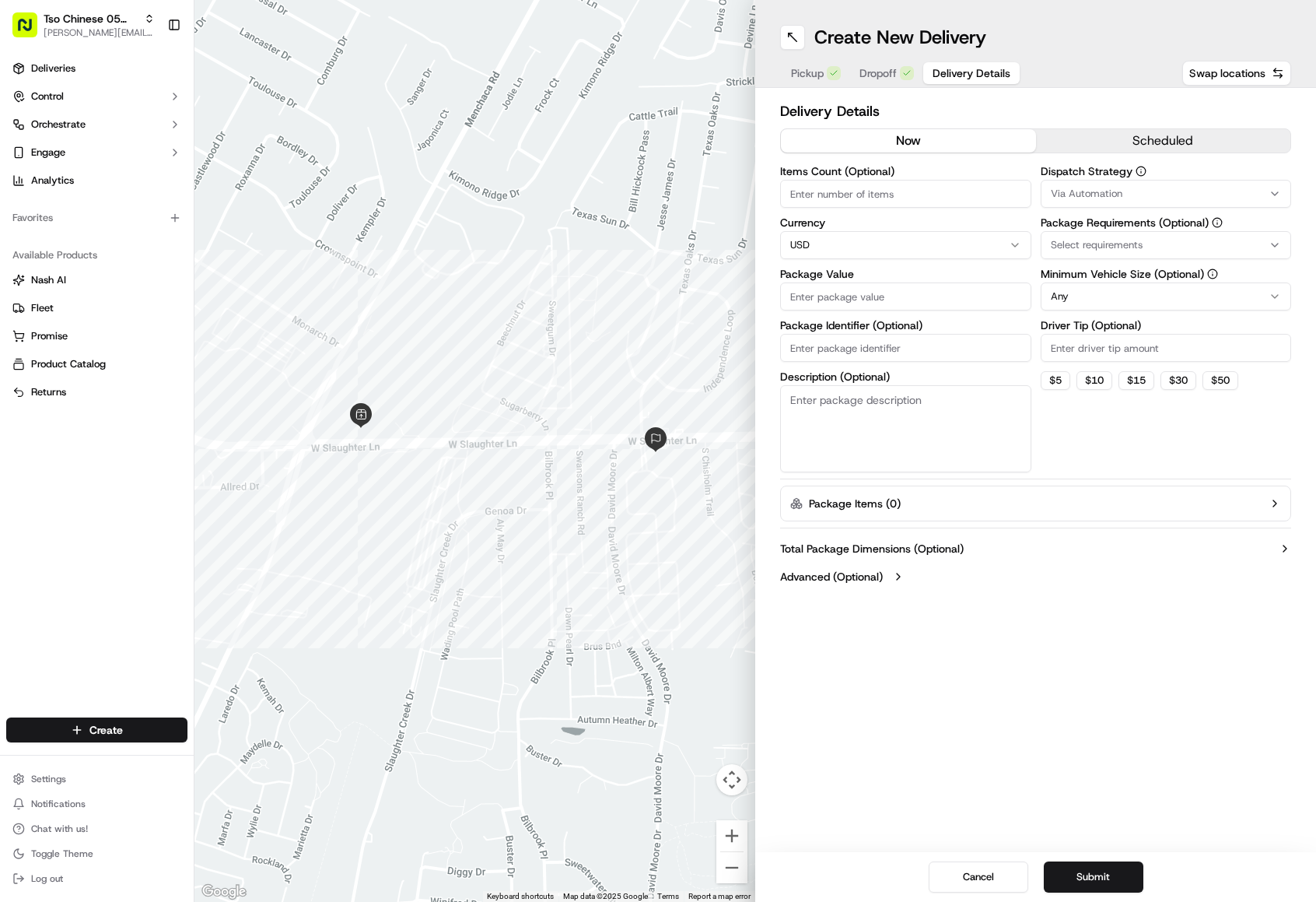
click at [1155, 243] on div "Select requirements" at bounding box center [1166, 245] width 243 height 14
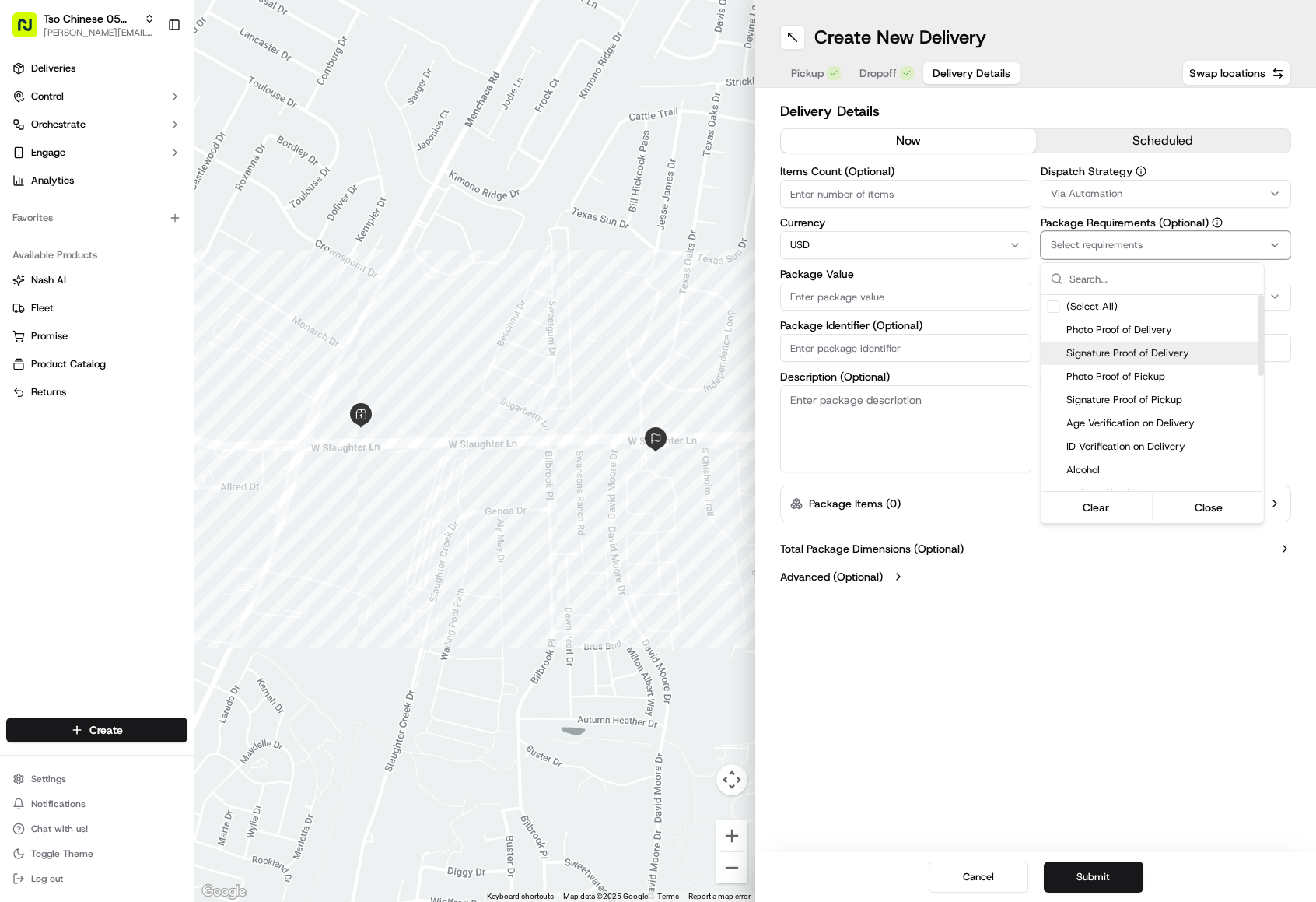
click at [1112, 363] on div "Signature Proof of Delivery" at bounding box center [1152, 352] width 222 height 23
click at [1078, 667] on html "Tso Chinese 05 Menchaca [EMAIL_ADDRESS][DOMAIN_NAME] Toggle Sidebar Deliveries …" at bounding box center [658, 451] width 1316 height 902
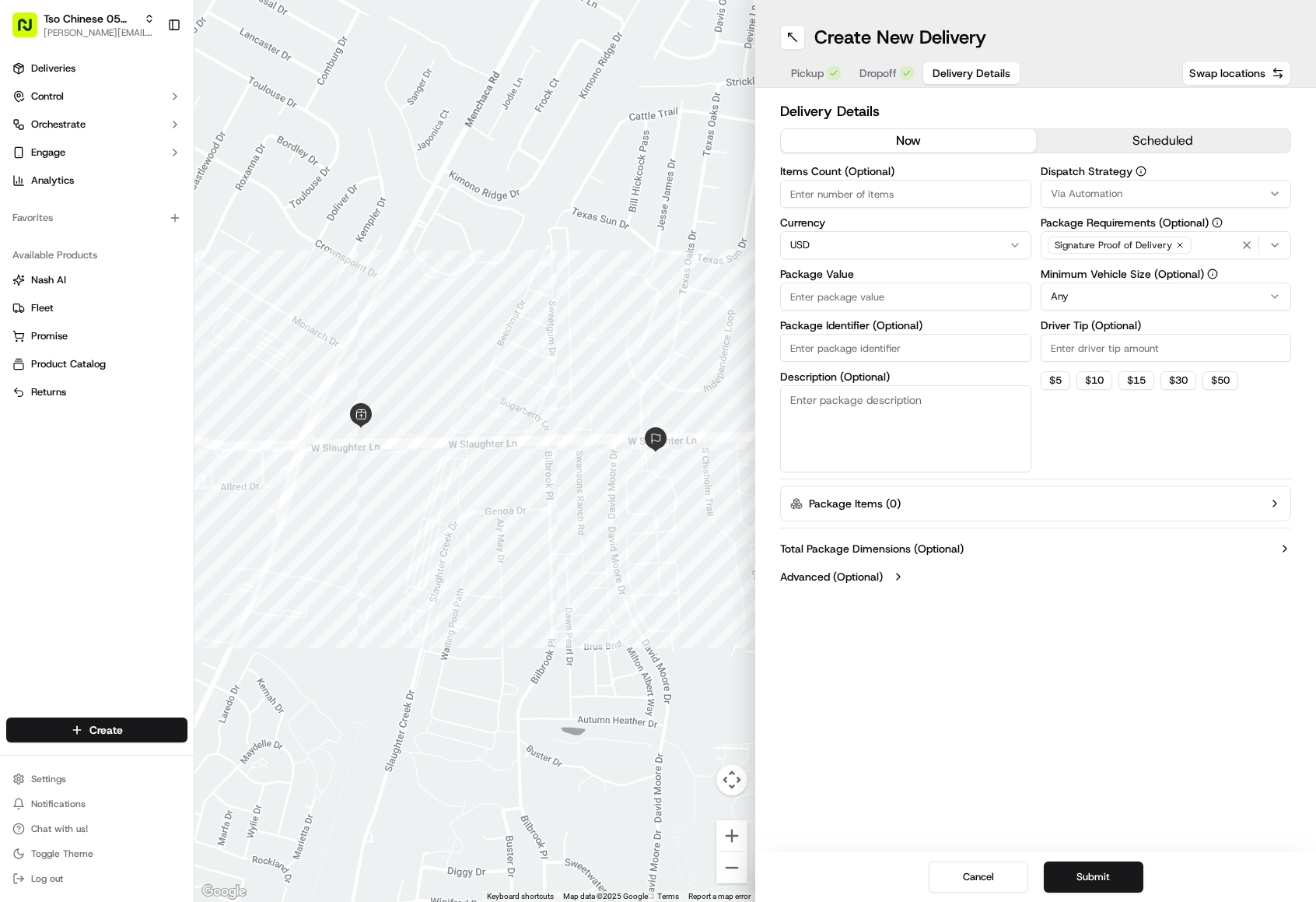
click at [1106, 358] on input "Driver Tip (Optional)" at bounding box center [1166, 348] width 251 height 28
type input "2.00"
click at [1179, 202] on button "Via Automation" at bounding box center [1166, 193] width 251 height 28
click at [1169, 283] on span "Tso [PERSON_NAME] Strategy" at bounding box center [1162, 278] width 192 height 14
click at [1110, 434] on html "Tso Chinese 05 Menchaca [EMAIL_ADDRESS][DOMAIN_NAME] Toggle Sidebar Deliveries …" at bounding box center [658, 451] width 1316 height 902
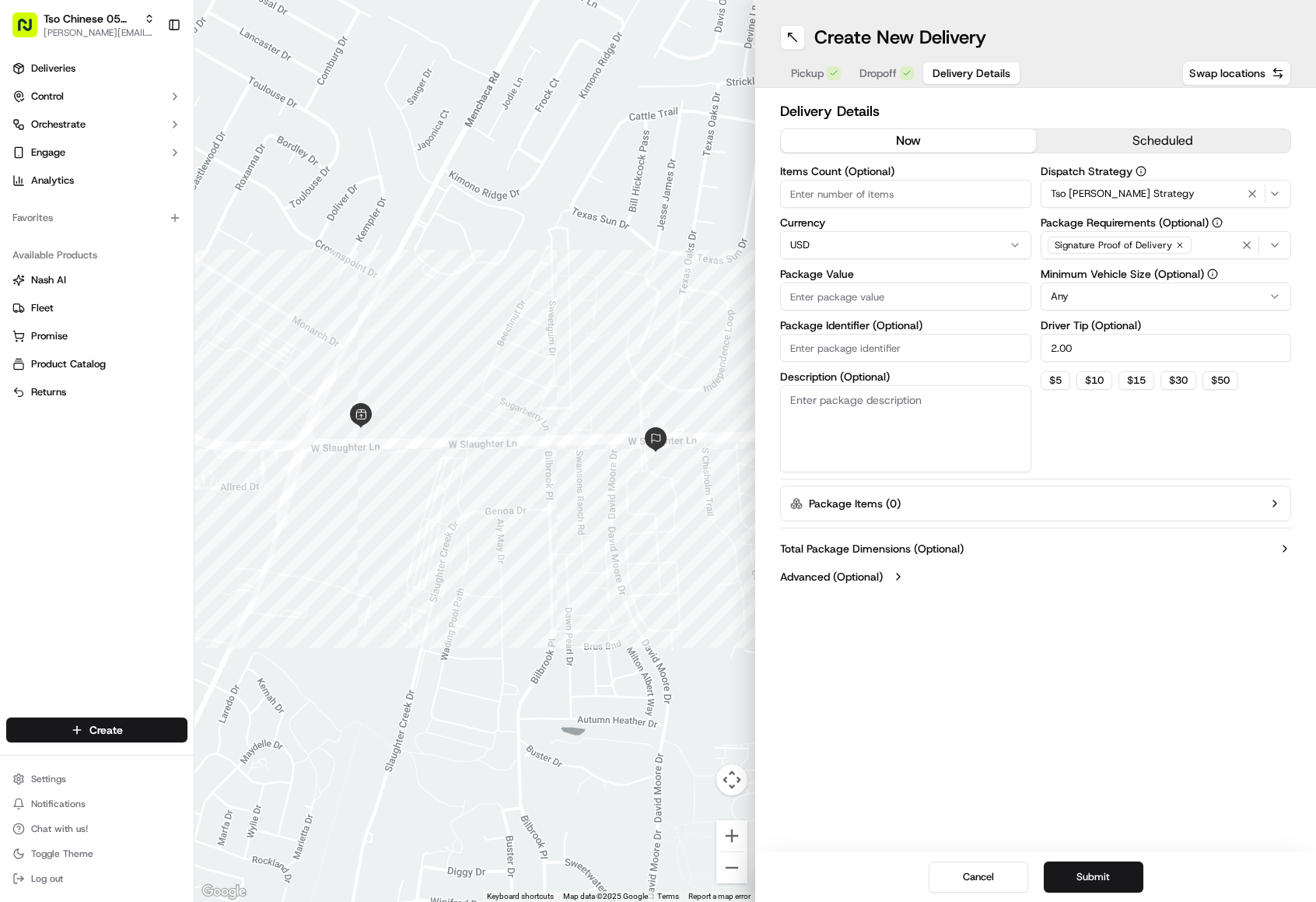
click at [934, 309] on input "Package Value" at bounding box center [906, 296] width 251 height 28
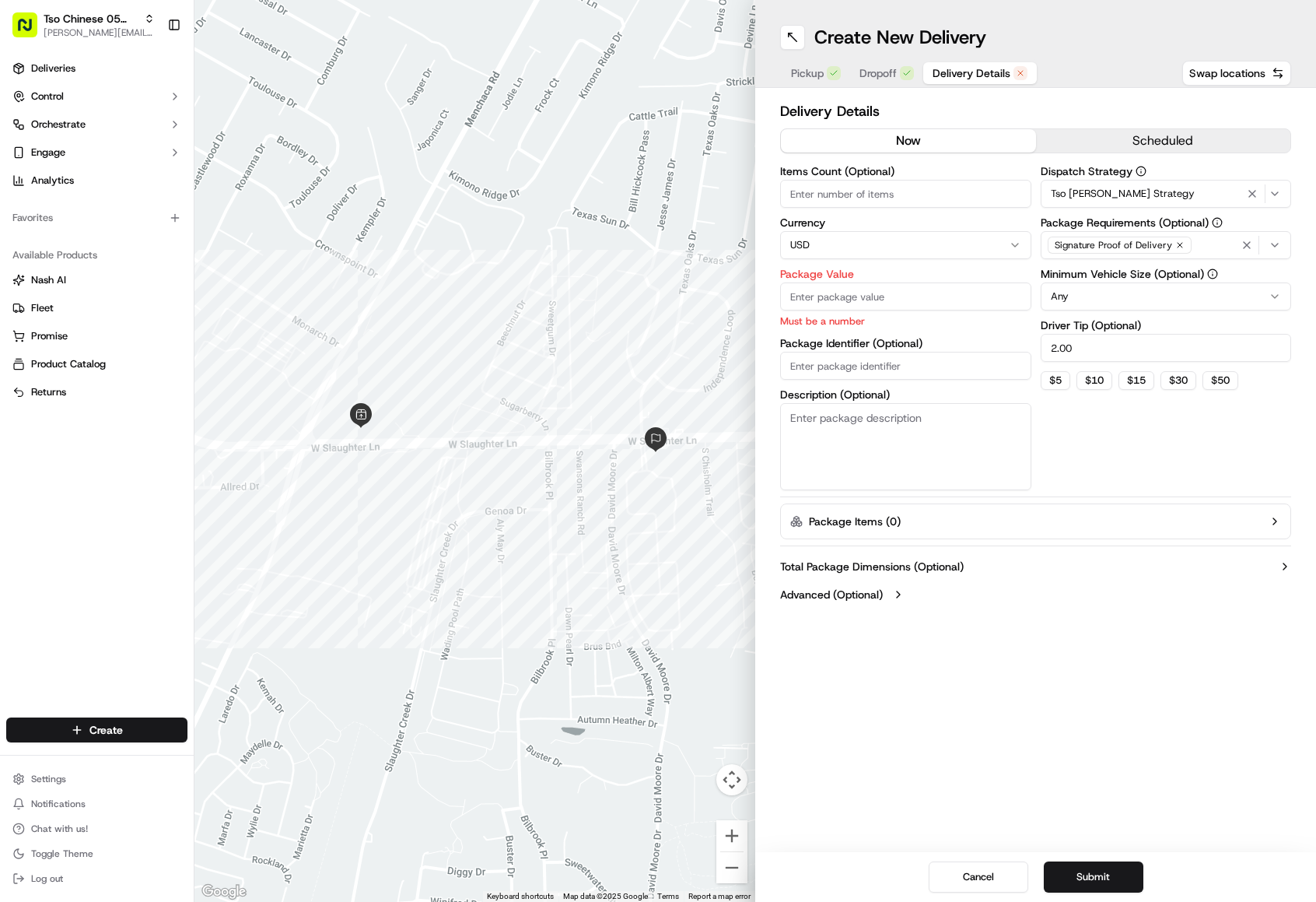
click at [878, 358] on input "Package Identifier (Optional)" at bounding box center [906, 365] width 251 height 28
paste input "Ste. 100"
type input "S"
click at [920, 285] on input "Package Value" at bounding box center [906, 296] width 251 height 28
click at [844, 375] on input "Package Identifier (Optional)" at bounding box center [906, 365] width 251 height 28
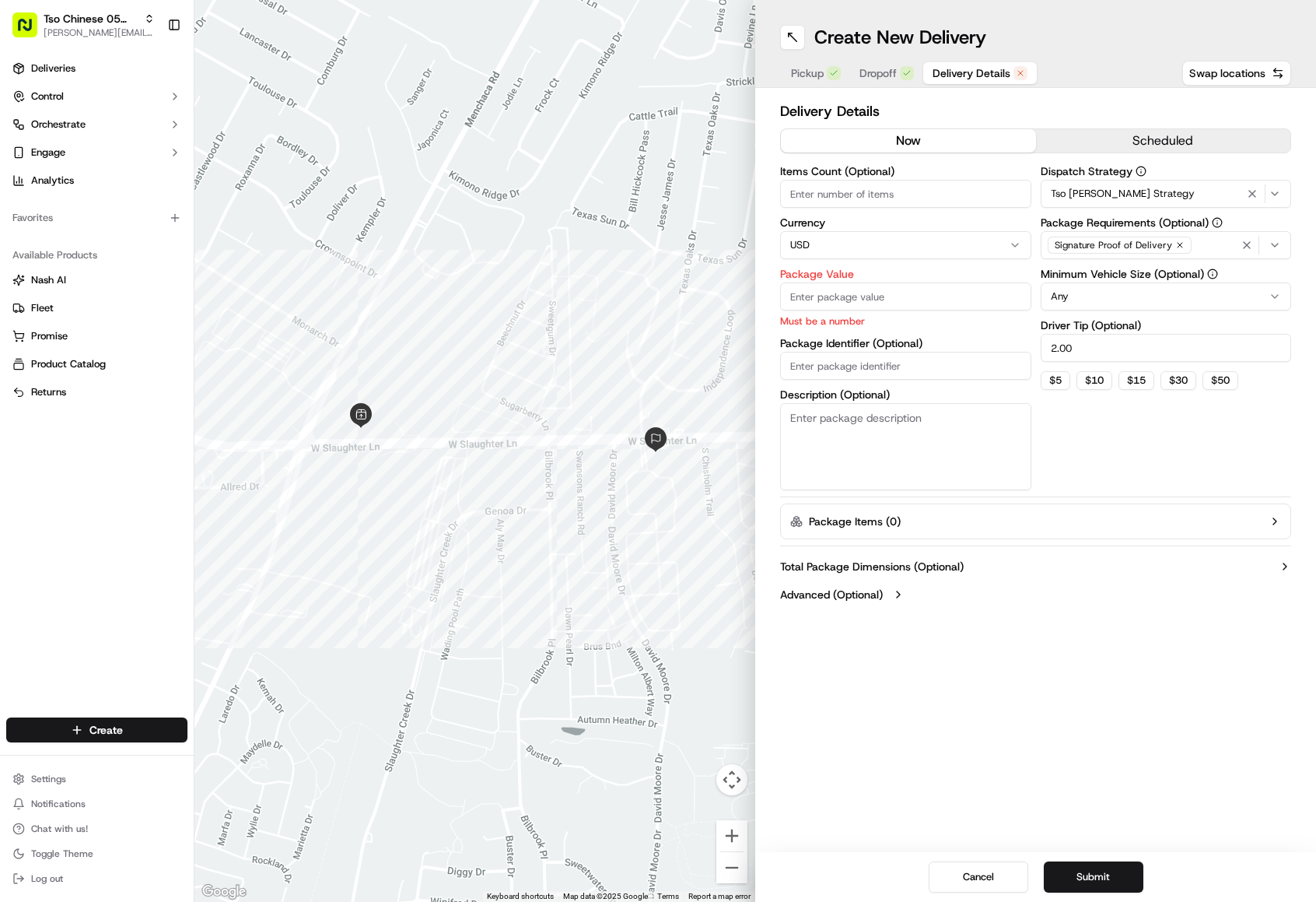
paste input "$30.2"
type input "$30.2"
click at [849, 296] on input "Package Value" at bounding box center [906, 296] width 251 height 28
drag, startPoint x: 851, startPoint y: 366, endPoint x: 777, endPoint y: 364, distance: 74.0
click at [780, 364] on input "$30.2" at bounding box center [906, 365] width 251 height 28
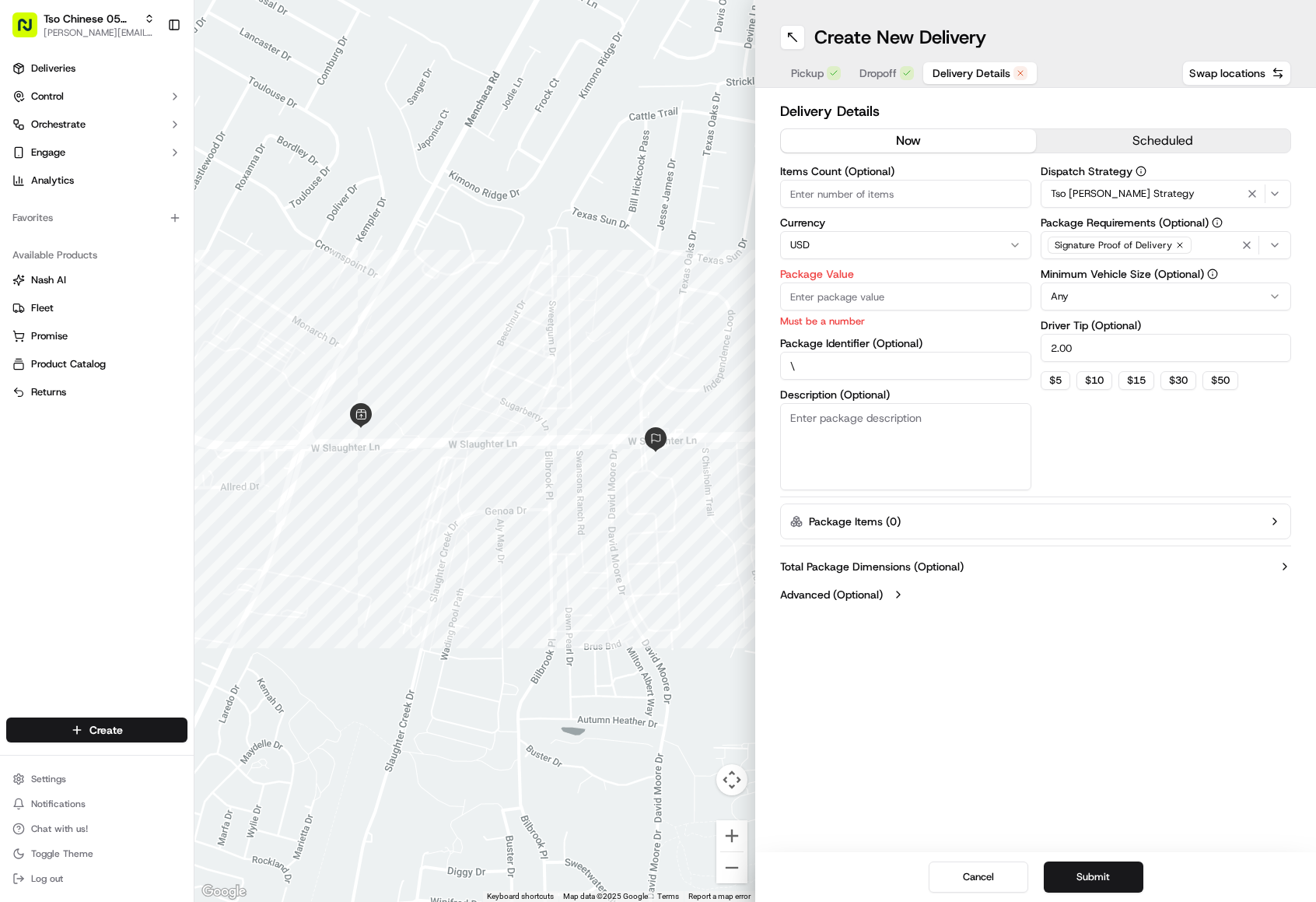
type input "\"
paste input "4A1BRYR"
type input "4A1BRYR"
click at [1126, 445] on div "Dispatch Strategy Tso [PERSON_NAME] Strategy Package Requirements (Optional) Si…" at bounding box center [1166, 327] width 251 height 324
click at [1101, 881] on button "Submit" at bounding box center [1094, 876] width 100 height 31
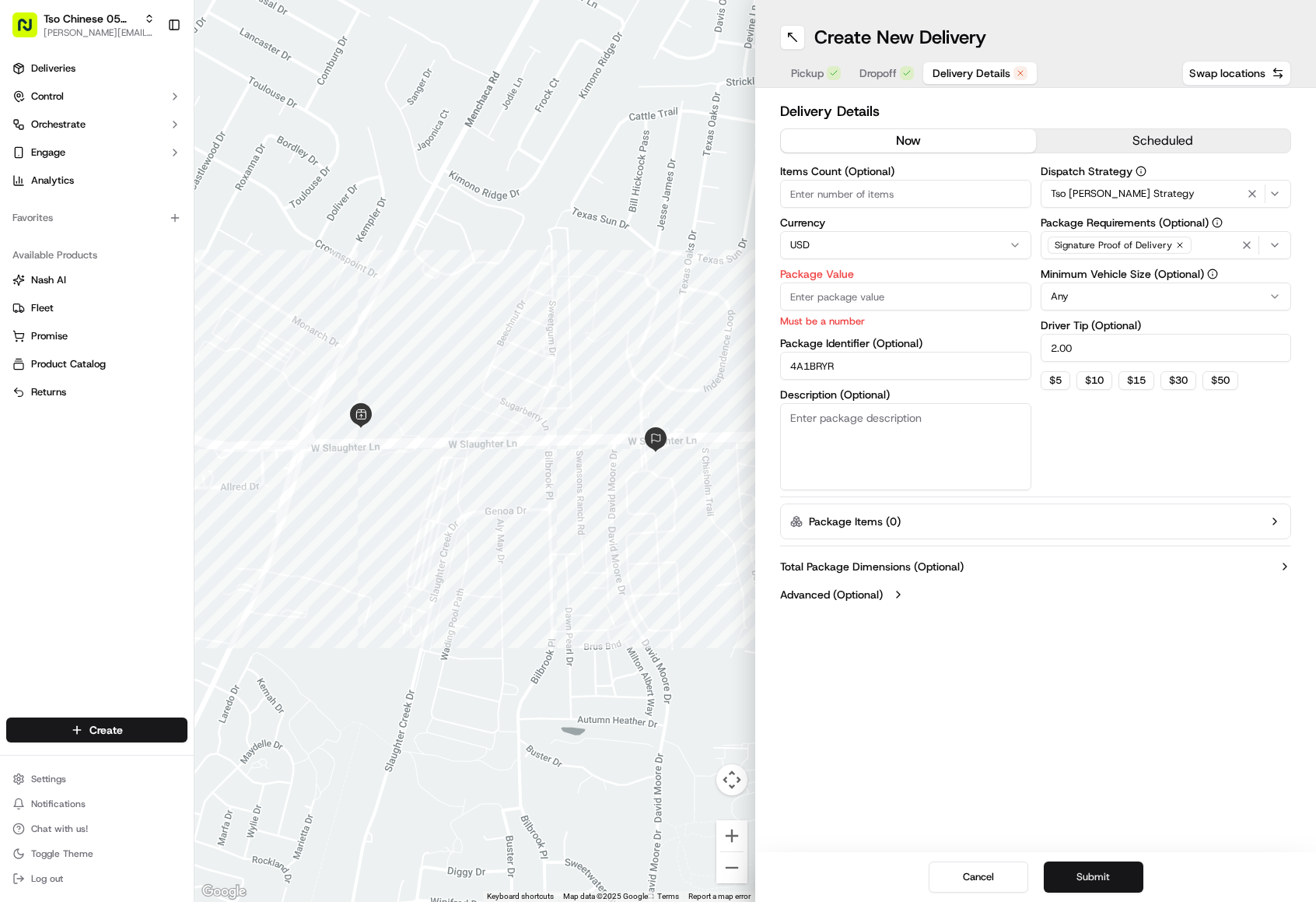
click at [1101, 881] on button "Submit" at bounding box center [1094, 876] width 100 height 31
click at [895, 303] on input "Package Value" at bounding box center [906, 296] width 251 height 28
click at [1087, 867] on button "Submit" at bounding box center [1094, 876] width 100 height 31
click at [795, 292] on input "Package Value" at bounding box center [906, 296] width 251 height 28
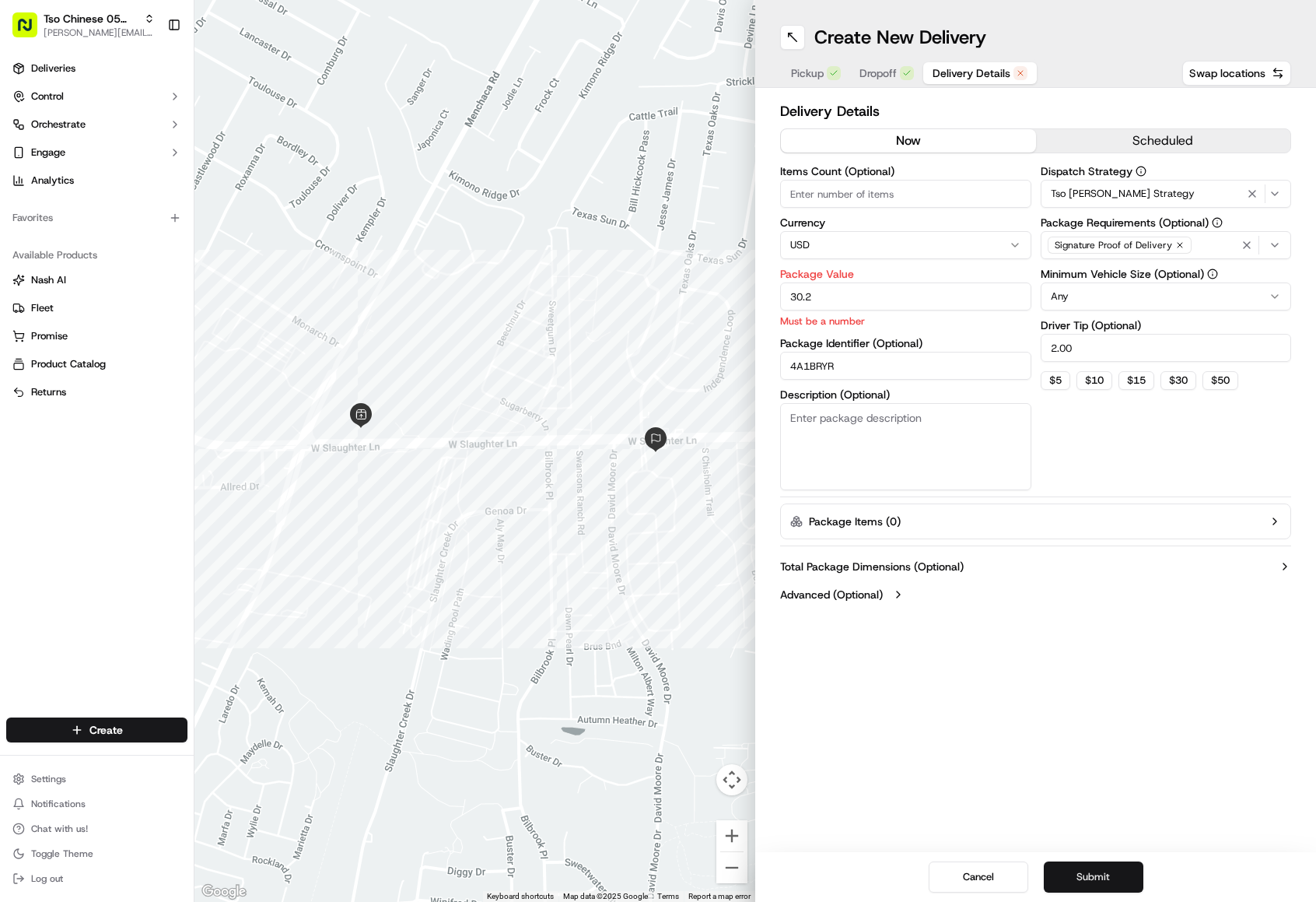
type input "30.2"
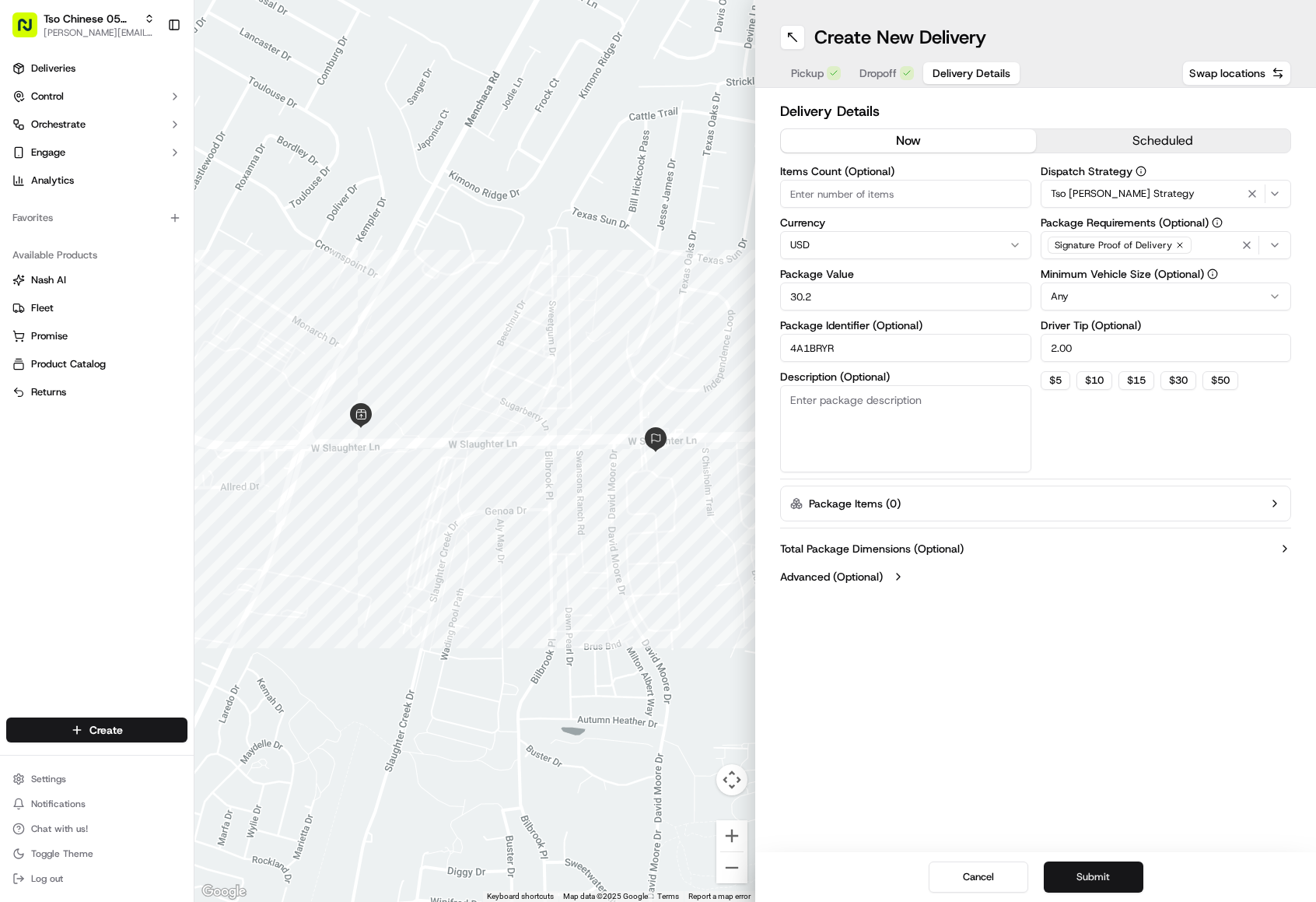
click at [1089, 879] on button "Submit" at bounding box center [1094, 876] width 100 height 31
